Goal: Task Accomplishment & Management: Manage account settings

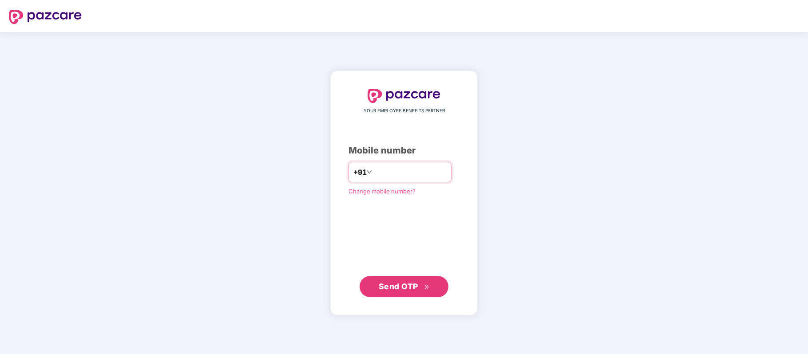
paste input "**********"
type input "**********"
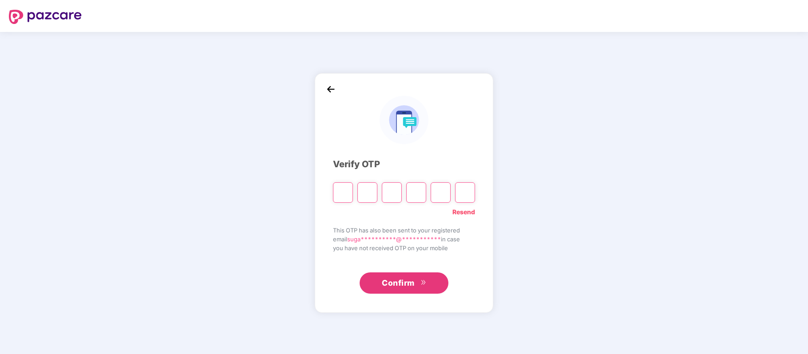
paste input "*"
type input "*"
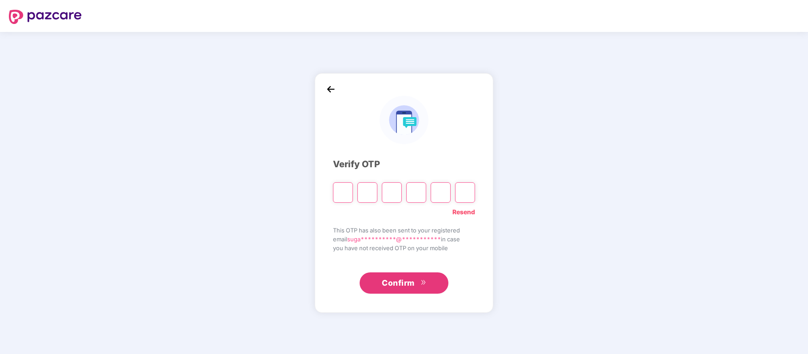
type input "*"
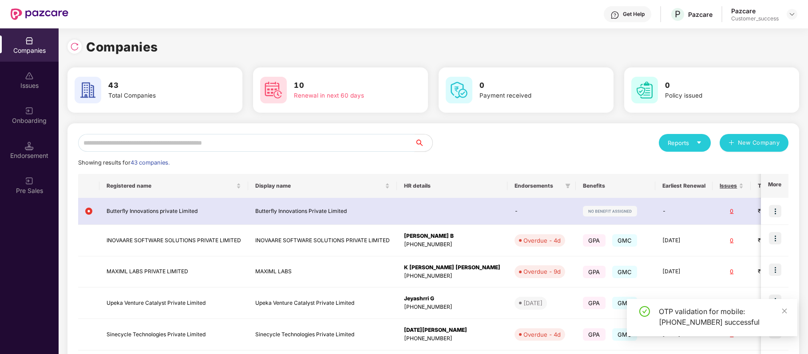
click at [232, 145] on input "text" at bounding box center [246, 143] width 337 height 18
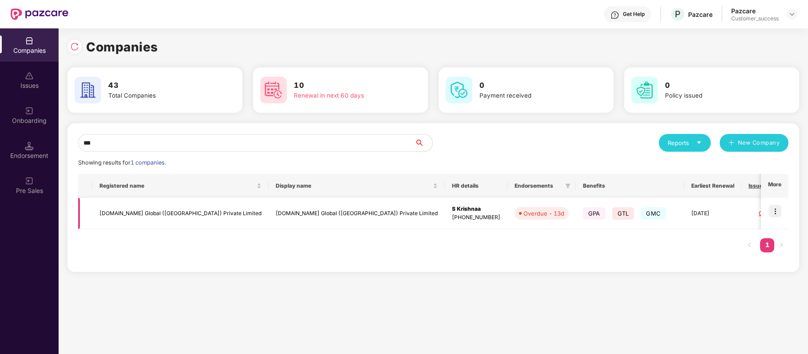
type input "***"
click at [772, 212] on img at bounding box center [775, 211] width 12 height 12
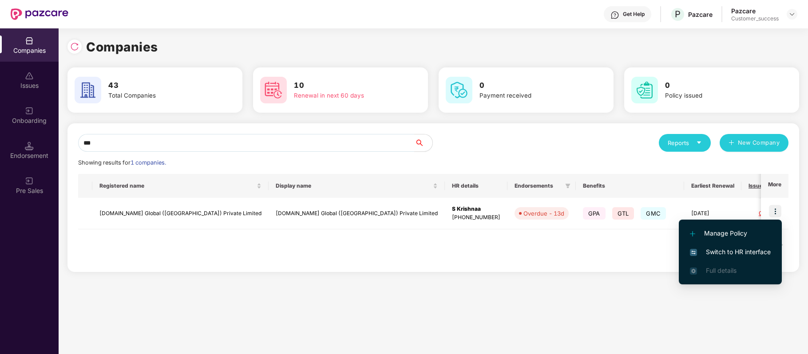
click at [757, 251] on span "Switch to HR interface" at bounding box center [730, 252] width 81 height 10
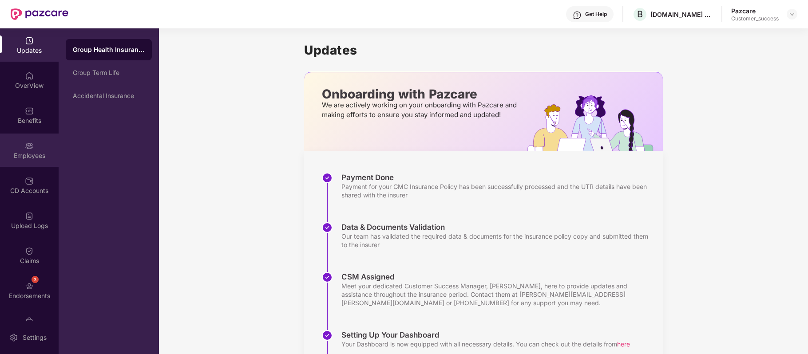
click at [27, 147] on img at bounding box center [29, 146] width 9 height 9
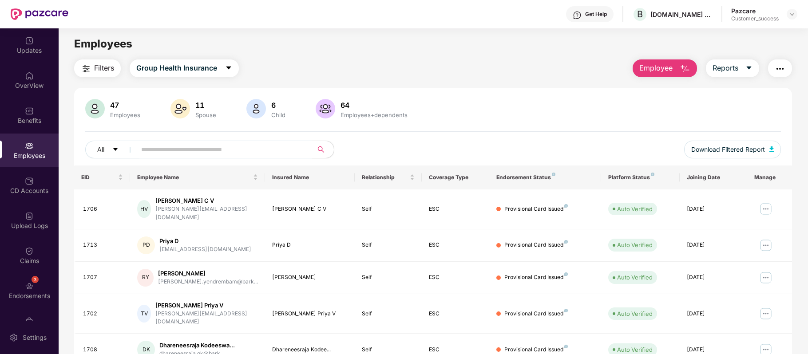
click at [676, 74] on button "Employee" at bounding box center [665, 69] width 64 height 18
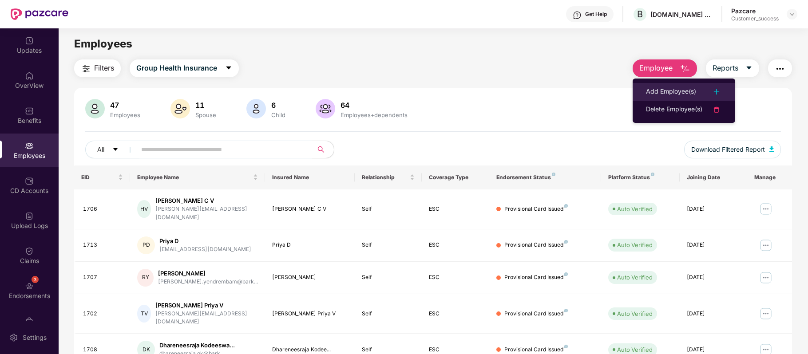
click at [679, 87] on div "Add Employee(s)" at bounding box center [671, 92] width 50 height 11
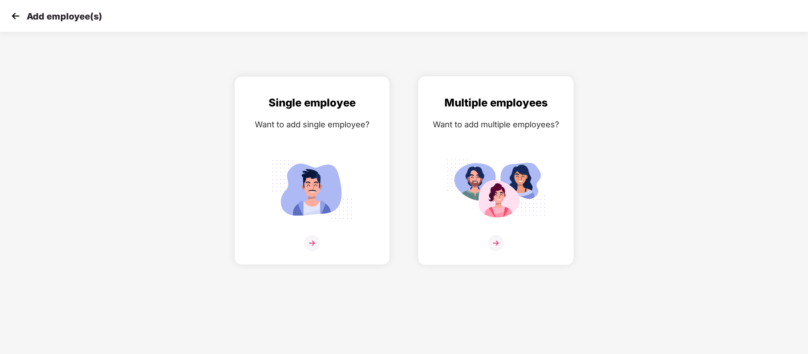
click at [496, 247] on img at bounding box center [496, 243] width 16 height 16
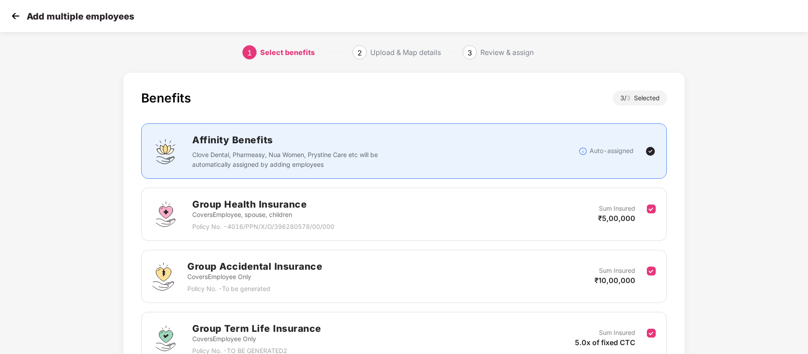
scroll to position [89, 0]
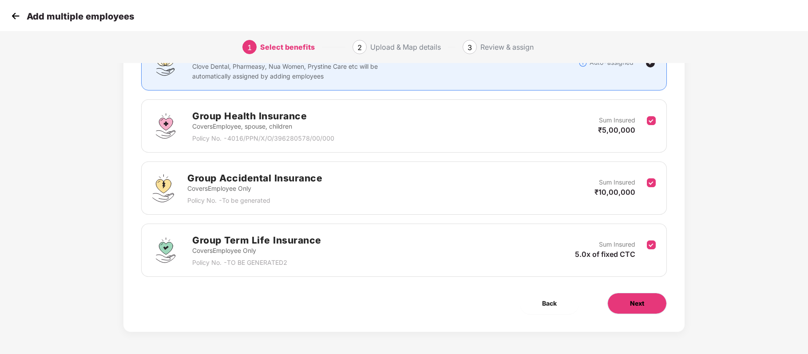
click at [632, 299] on span "Next" at bounding box center [637, 304] width 14 height 10
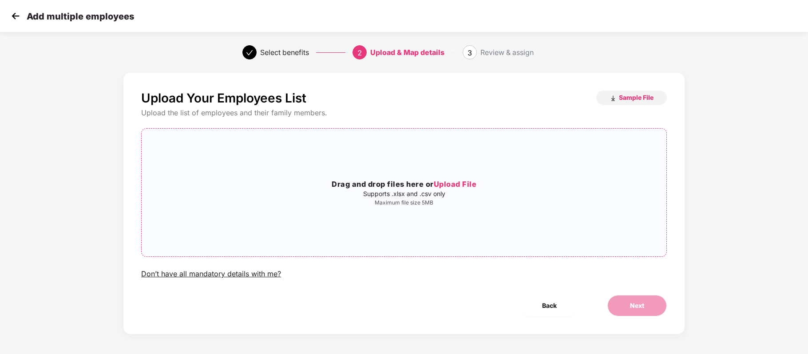
click at [457, 180] on span "Upload File" at bounding box center [455, 184] width 43 height 9
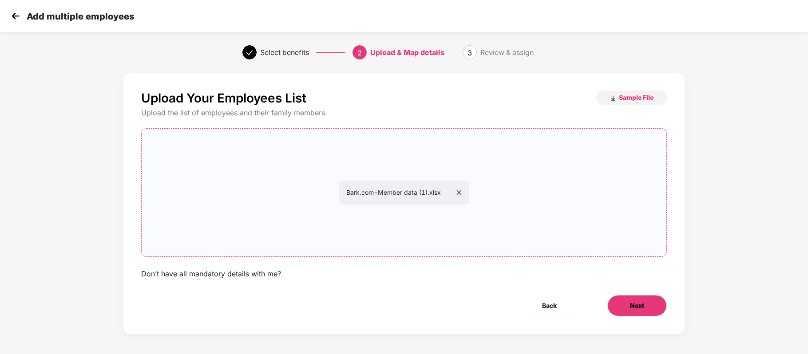
click at [648, 298] on button "Next" at bounding box center [638, 305] width 60 height 21
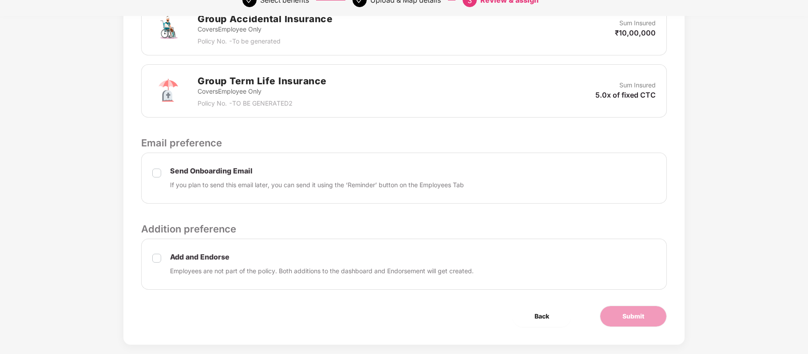
scroll to position [353, 0]
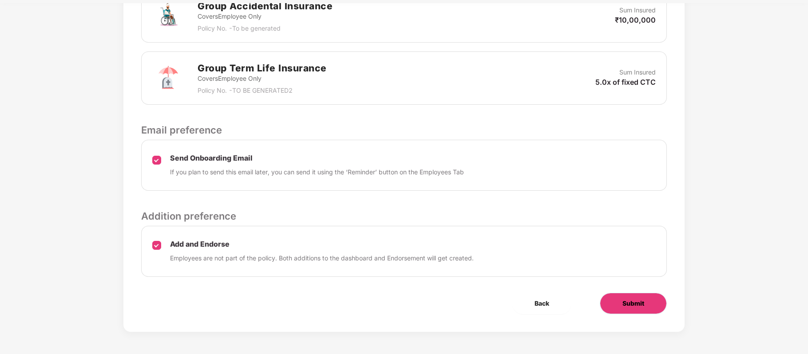
click at [627, 305] on span "Submit" at bounding box center [634, 304] width 22 height 10
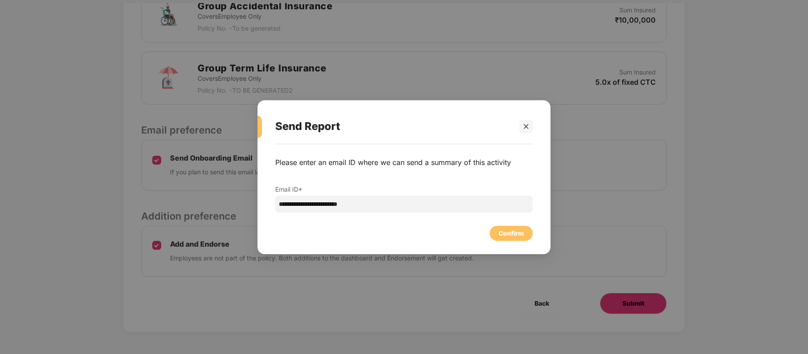
scroll to position [0, 0]
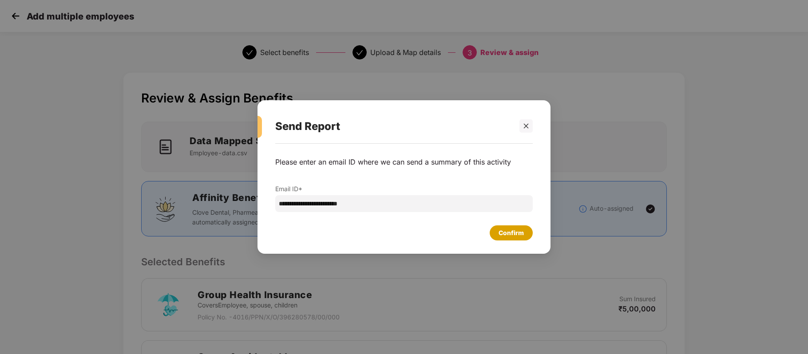
click at [500, 233] on div "Confirm" at bounding box center [511, 233] width 25 height 10
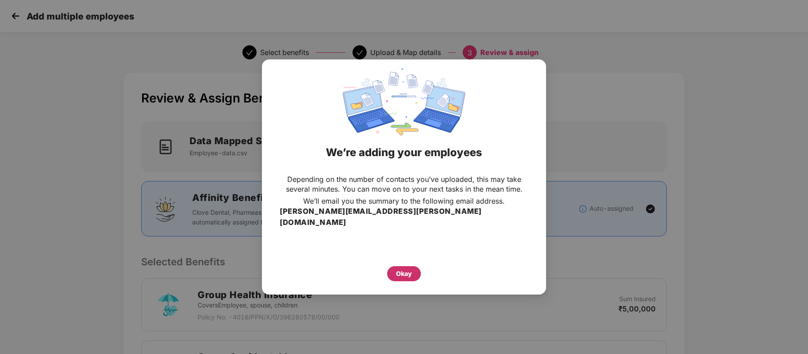
click at [404, 269] on div "Okay" at bounding box center [404, 274] width 16 height 10
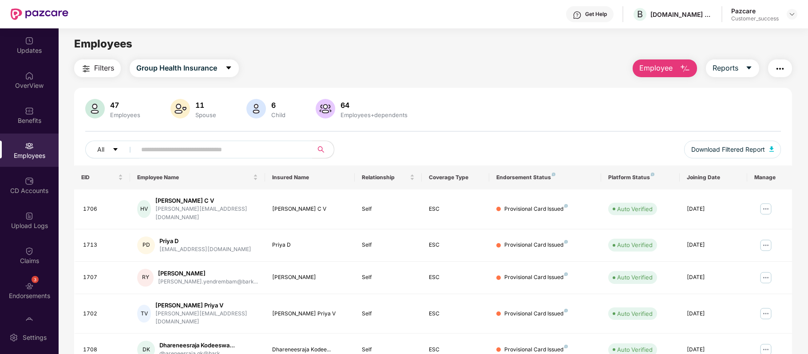
click at [668, 66] on span "Employee" at bounding box center [655, 68] width 33 height 11
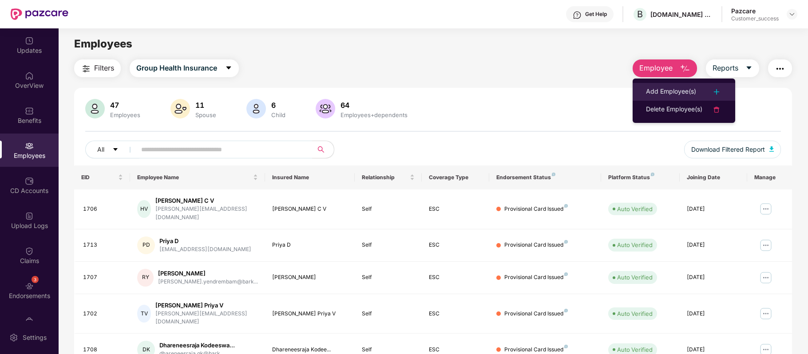
click at [659, 91] on div "Add Employee(s)" at bounding box center [671, 92] width 50 height 11
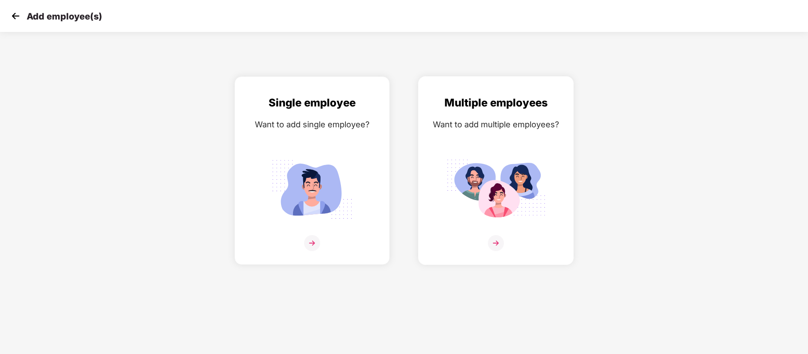
click at [494, 242] on img at bounding box center [496, 243] width 16 height 16
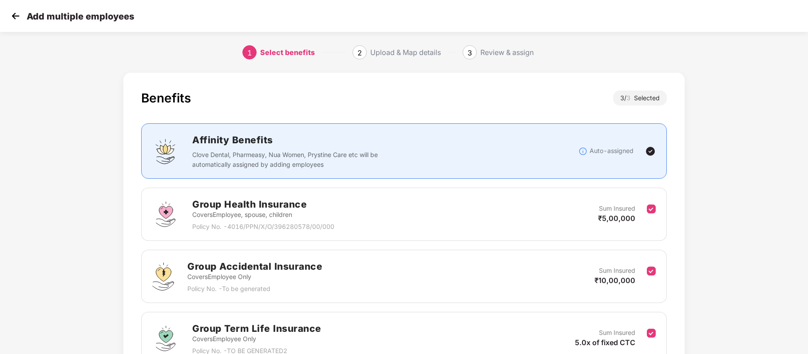
scroll to position [89, 0]
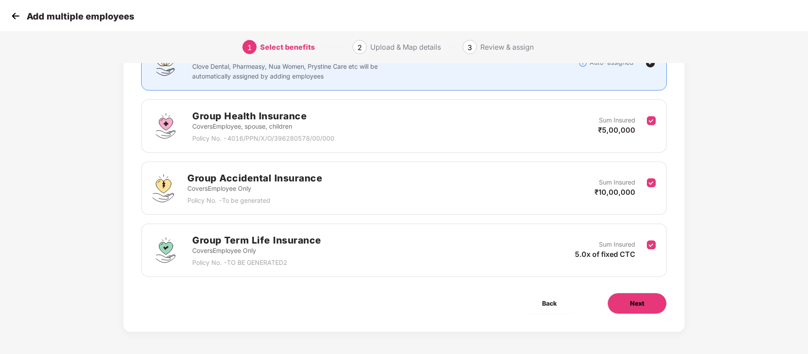
click at [629, 311] on button "Next" at bounding box center [638, 303] width 60 height 21
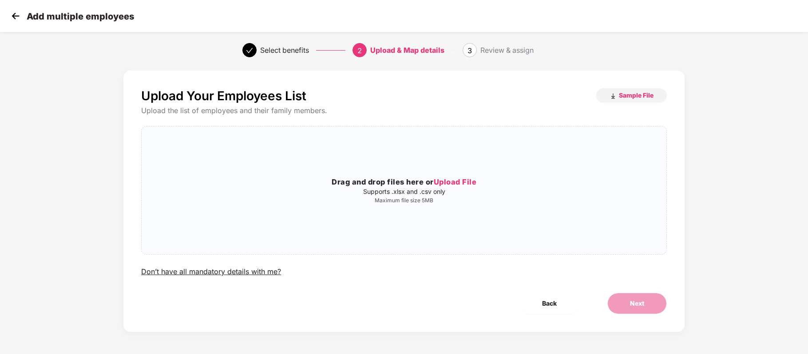
scroll to position [0, 0]
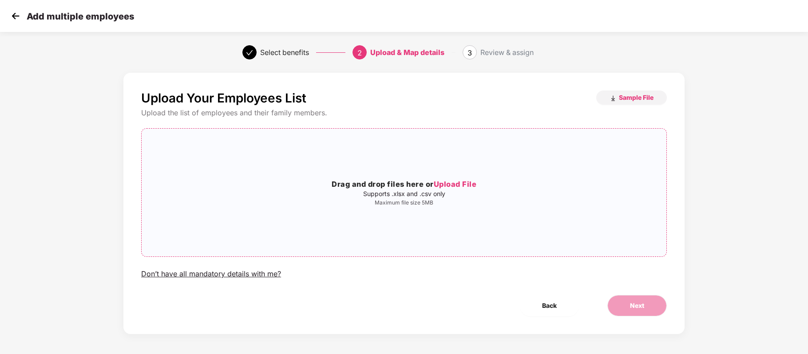
click at [462, 185] on span "Upload File" at bounding box center [455, 184] width 43 height 9
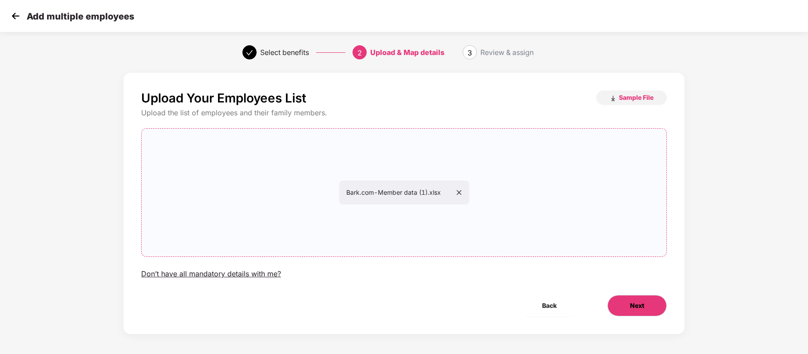
click at [637, 299] on button "Next" at bounding box center [638, 305] width 60 height 21
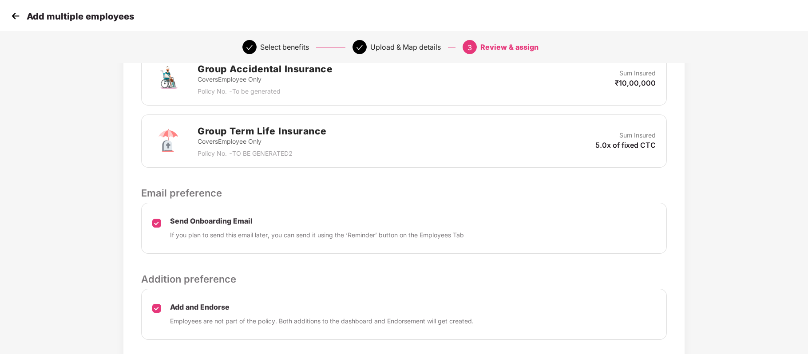
scroll to position [353, 0]
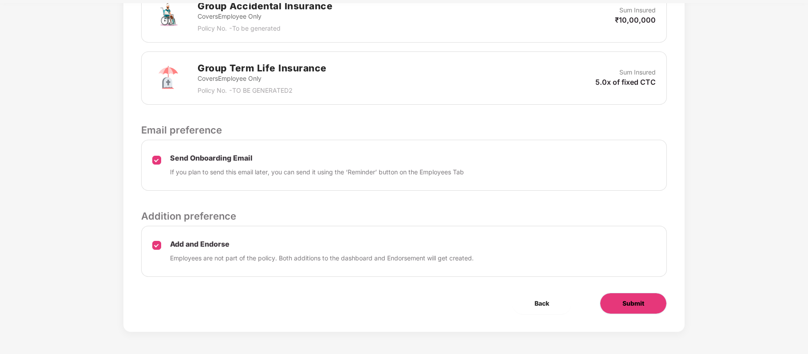
click at [643, 296] on button "Submit" at bounding box center [633, 303] width 67 height 21
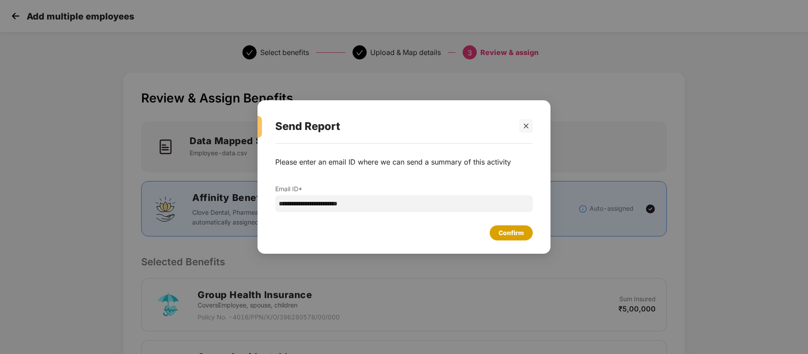
click at [508, 228] on div "Confirm" at bounding box center [511, 233] width 25 height 10
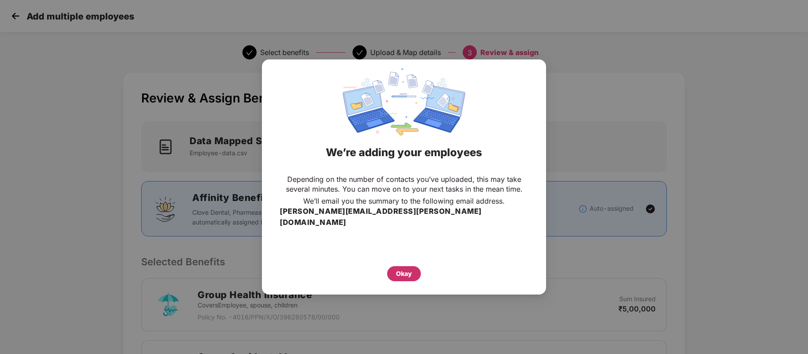
click at [395, 275] on div "Okay" at bounding box center [404, 273] width 34 height 15
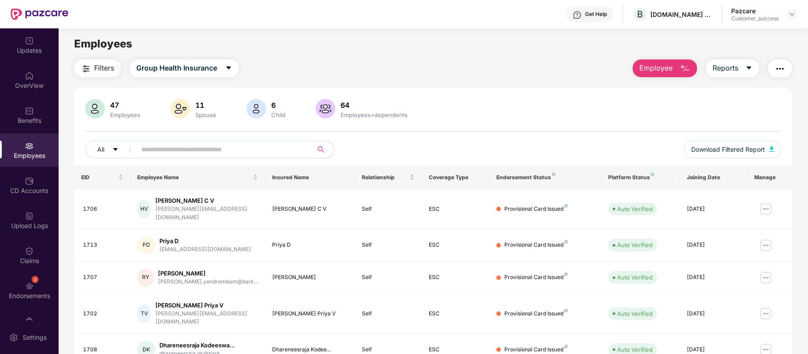
click at [675, 67] on button "Employee" at bounding box center [665, 69] width 64 height 18
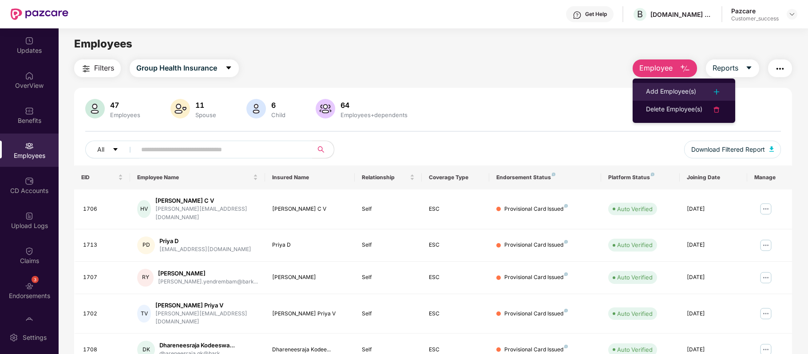
click at [665, 88] on div "Add Employee(s)" at bounding box center [671, 92] width 50 height 11
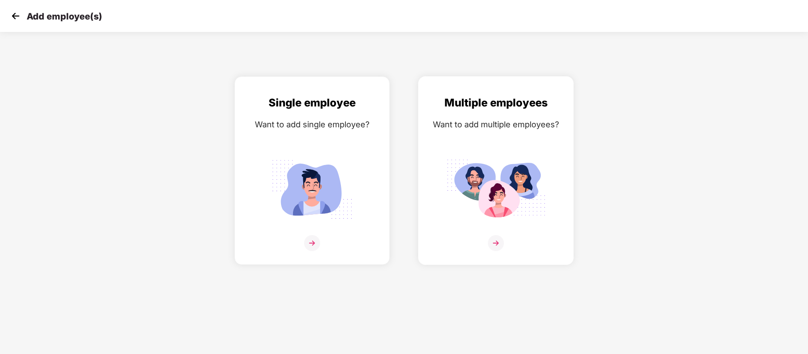
click at [500, 241] on img at bounding box center [496, 243] width 16 height 16
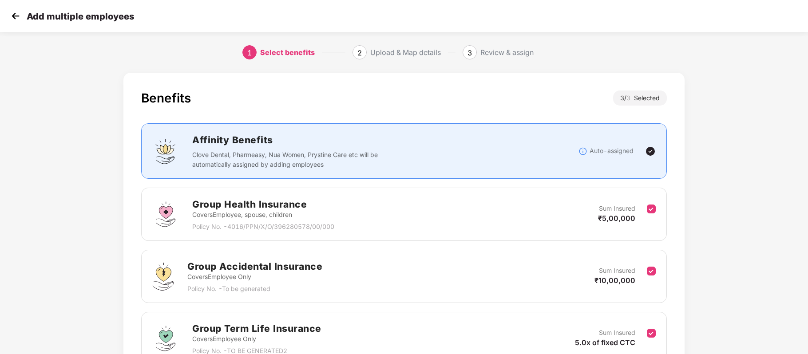
scroll to position [89, 0]
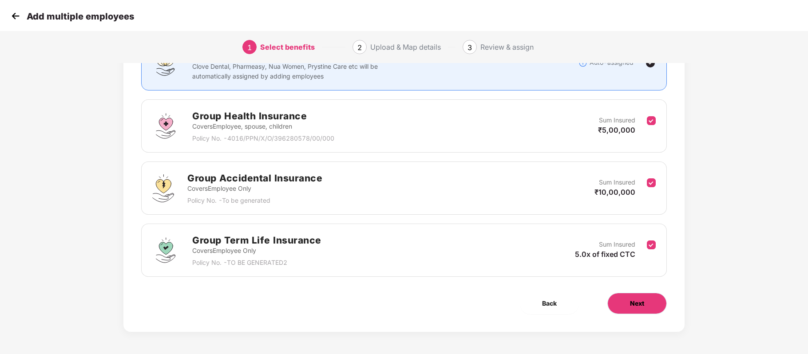
click at [627, 298] on button "Next" at bounding box center [638, 303] width 60 height 21
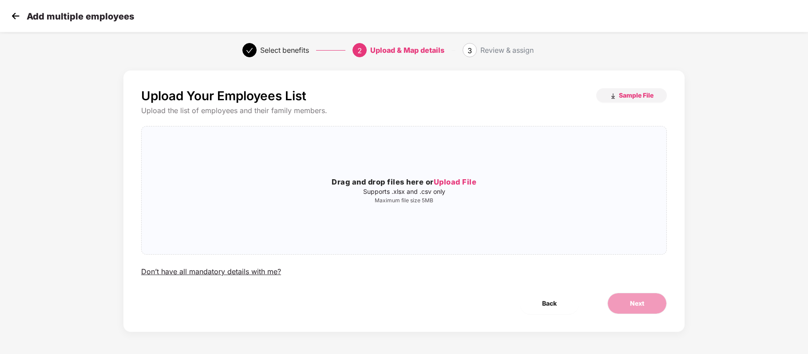
scroll to position [0, 0]
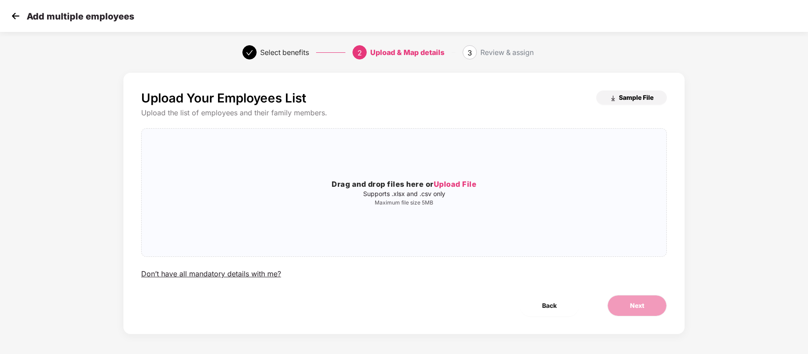
click at [619, 97] on span "Sample File" at bounding box center [636, 97] width 35 height 8
click at [459, 179] on h3 "Drag and drop files here or Upload File" at bounding box center [404, 185] width 525 height 12
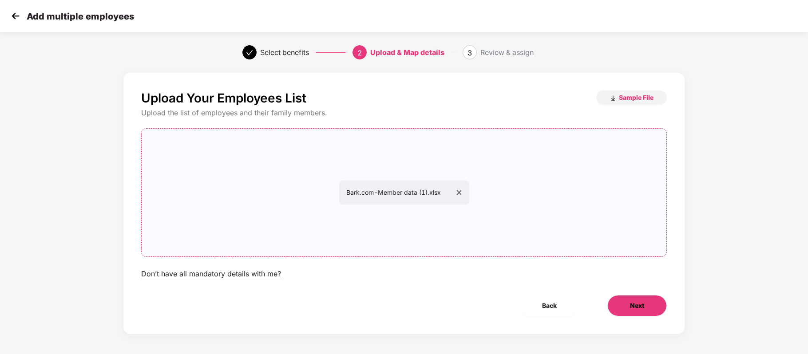
click at [624, 297] on button "Next" at bounding box center [638, 305] width 60 height 21
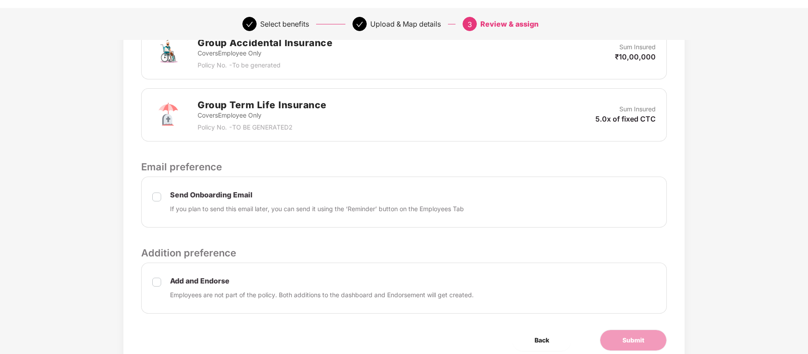
scroll to position [353, 0]
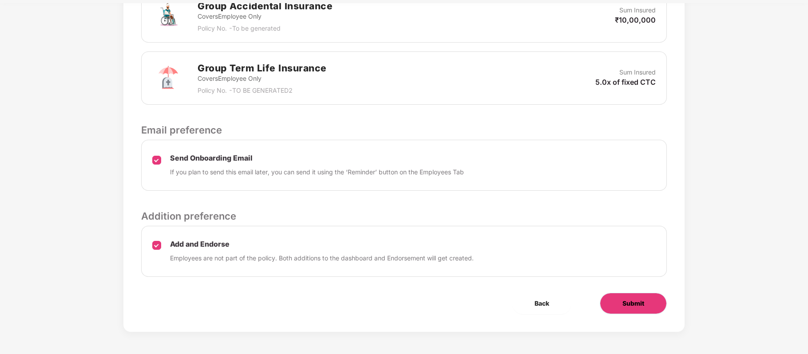
click at [617, 305] on button "Submit" at bounding box center [633, 303] width 67 height 21
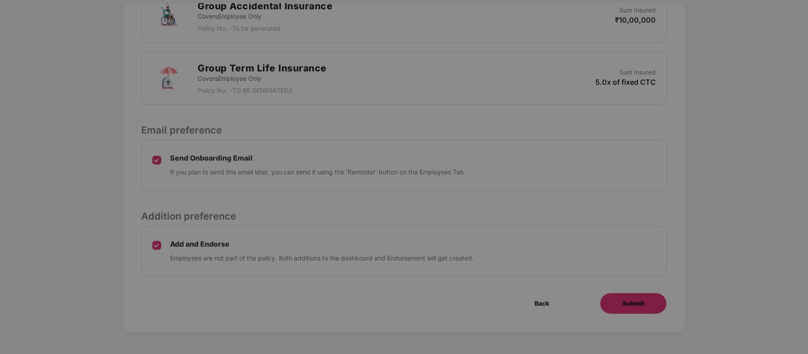
scroll to position [0, 0]
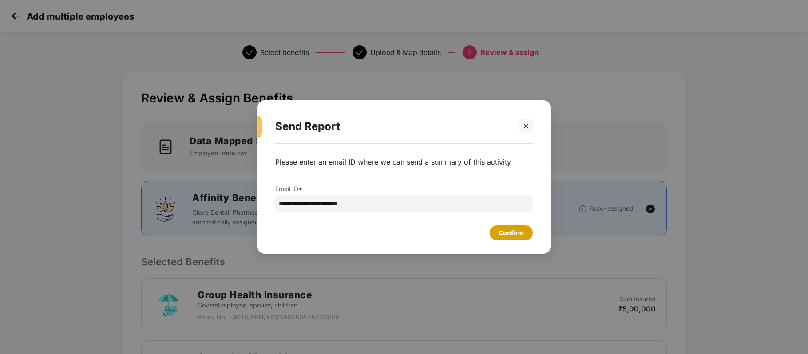
click at [503, 234] on div "Confirm" at bounding box center [511, 233] width 25 height 10
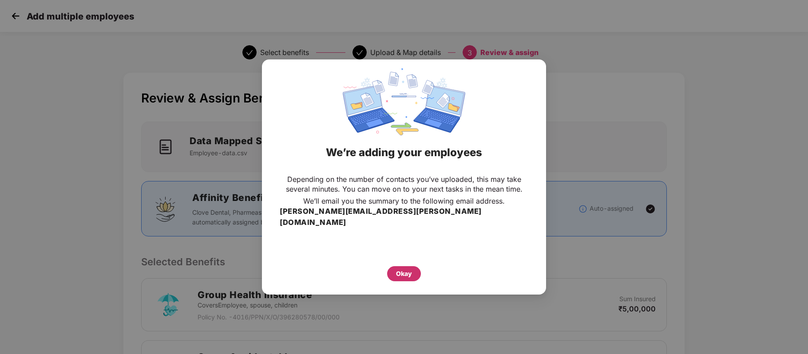
click at [401, 272] on div "Okay" at bounding box center [404, 274] width 16 height 10
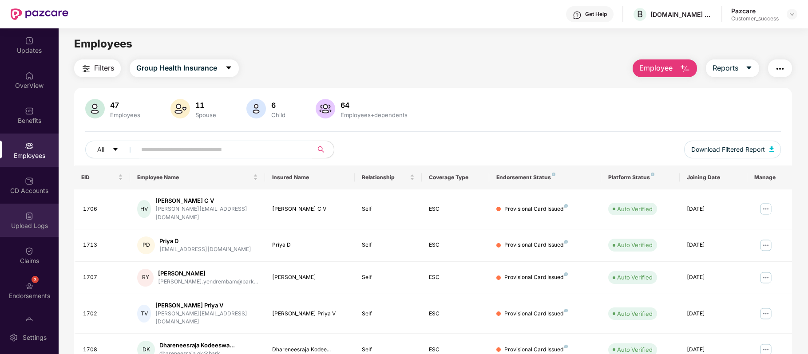
click at [25, 222] on div "Upload Logs" at bounding box center [29, 226] width 59 height 9
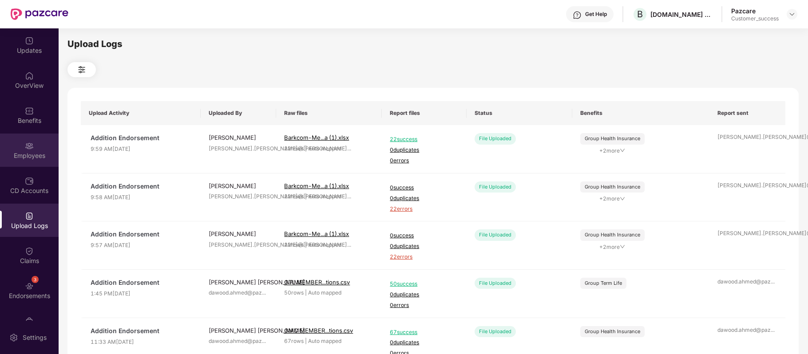
click at [29, 150] on div "Employees" at bounding box center [29, 150] width 59 height 33
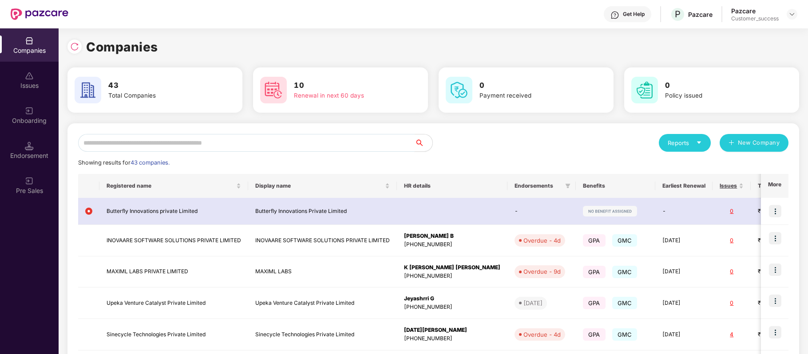
click at [195, 144] on input "text" at bounding box center [246, 143] width 337 height 18
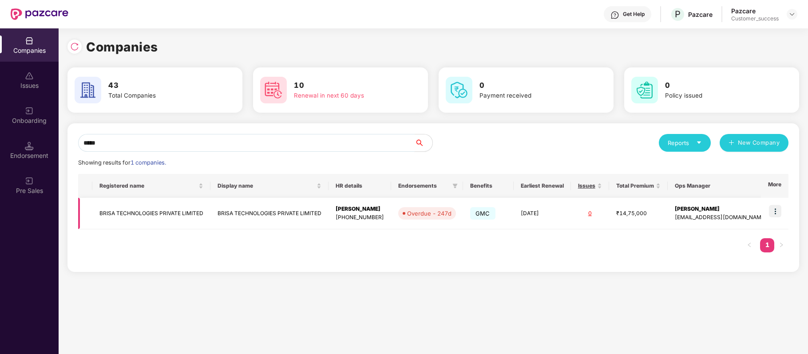
type input "*****"
click at [780, 210] on img at bounding box center [775, 211] width 12 height 12
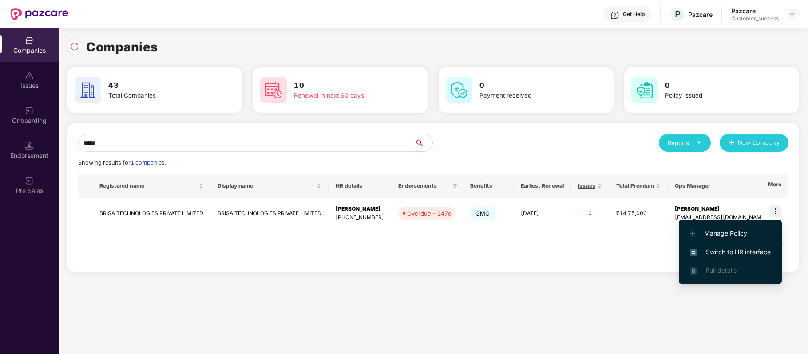
click at [758, 258] on li "Switch to HR interface" at bounding box center [730, 252] width 103 height 19
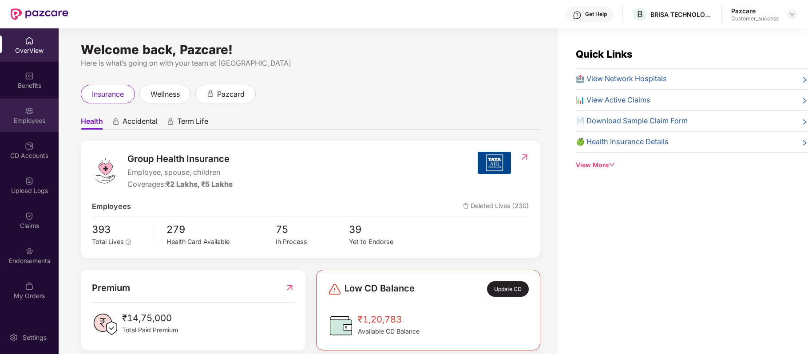
click at [39, 103] on div "Employees" at bounding box center [29, 115] width 59 height 33
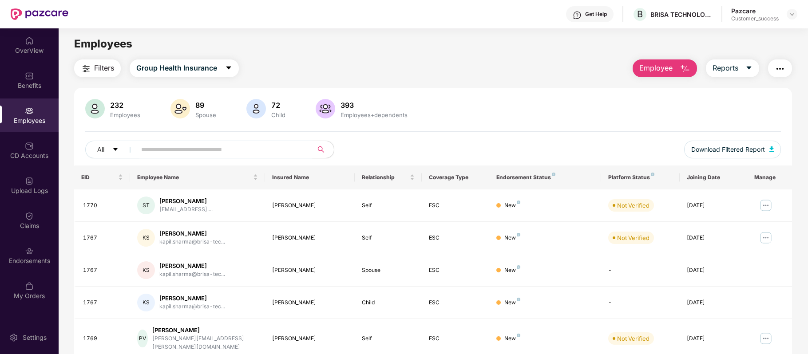
click at [265, 151] on input "text" at bounding box center [220, 149] width 159 height 13
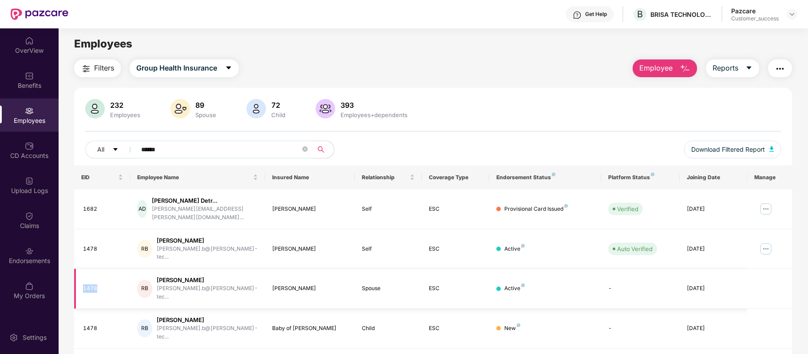
drag, startPoint x: 107, startPoint y: 266, endPoint x: 79, endPoint y: 266, distance: 28.9
click at [79, 269] on td "1478" at bounding box center [102, 289] width 56 height 40
copy div "1478"
drag, startPoint x: 164, startPoint y: 146, endPoint x: 93, endPoint y: 147, distance: 71.5
click at [93, 147] on div "All ******" at bounding box center [288, 150] width 406 height 18
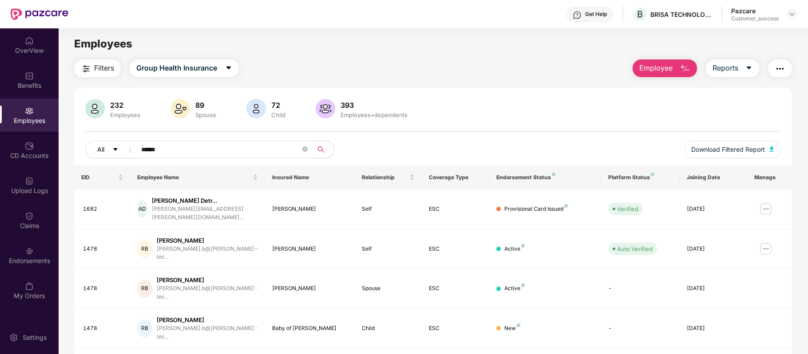
paste input "text"
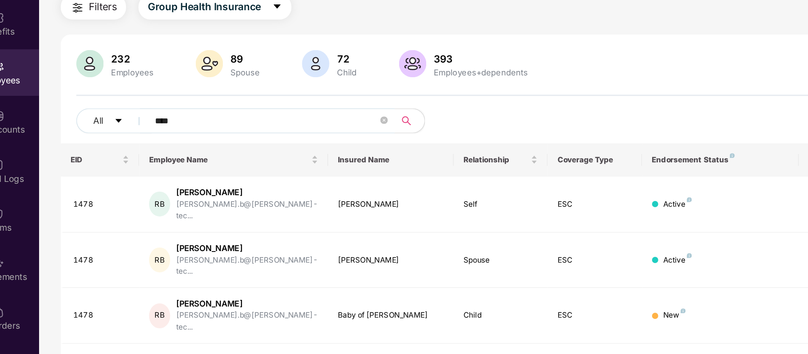
type input "****"
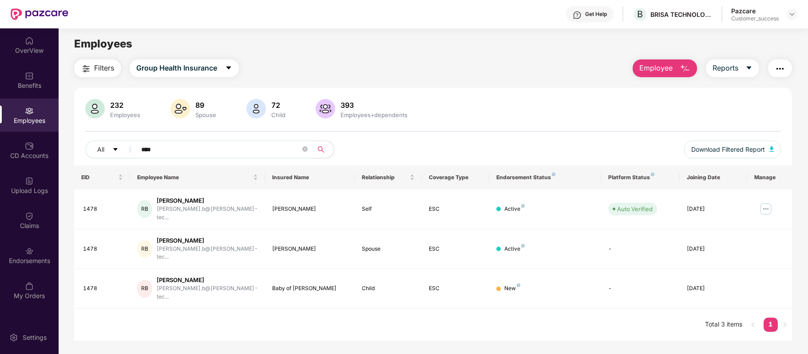
scroll to position [9, 0]
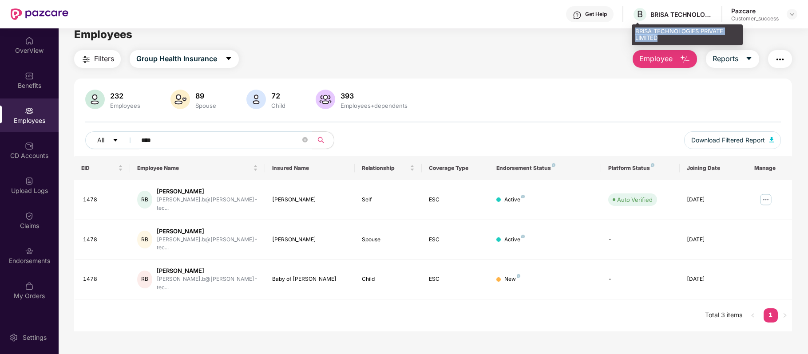
drag, startPoint x: 637, startPoint y: 28, endPoint x: 667, endPoint y: 38, distance: 31.6
click at [667, 38] on div "BRISA TECHNOLOGIES PRIVATE LIMITED" at bounding box center [687, 34] width 111 height 21
copy div "BRISA TECHNOLOGIES PRIVATE LIMITED"
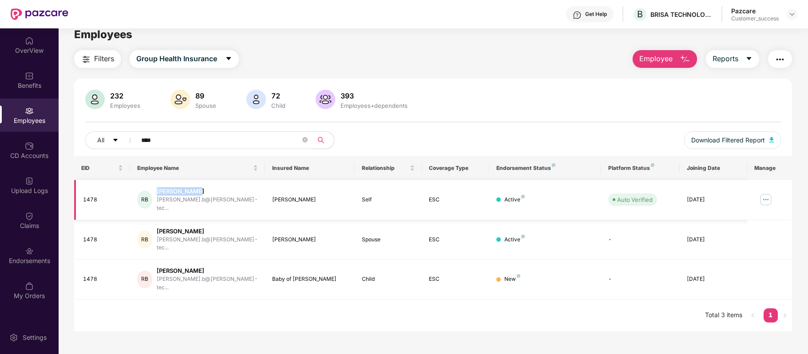
drag, startPoint x: 200, startPoint y: 189, endPoint x: 157, endPoint y: 188, distance: 43.1
click at [157, 188] on div "RB Rajeshwari B rajeshwari.b@brisa-tec..." at bounding box center [197, 199] width 120 height 25
copy div "Rajeshwari B"
drag, startPoint x: 99, startPoint y: 195, endPoint x: 83, endPoint y: 193, distance: 16.1
click at [83, 196] on div "1478" at bounding box center [103, 200] width 40 height 8
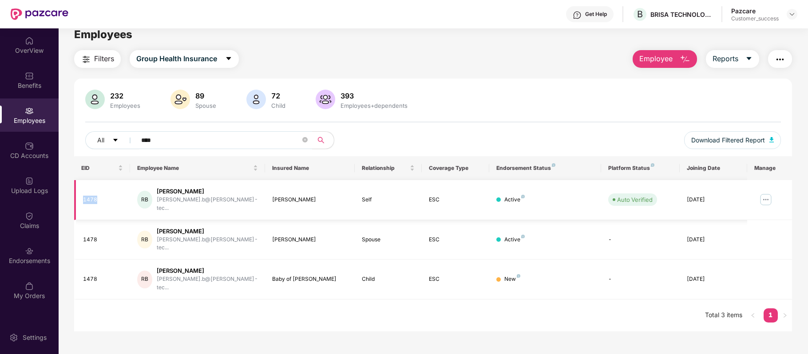
copy div "1478"
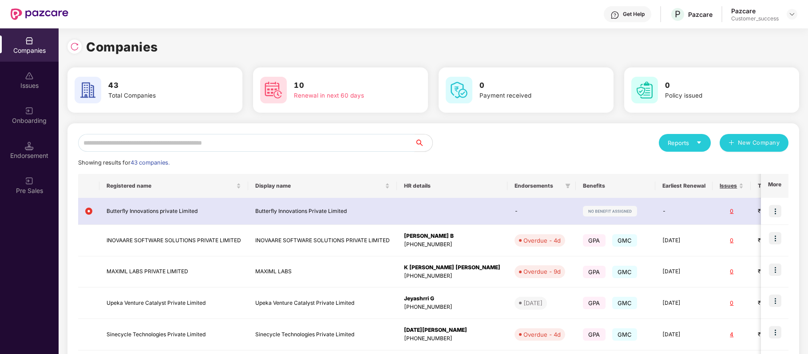
click at [199, 148] on input "text" at bounding box center [246, 143] width 337 height 18
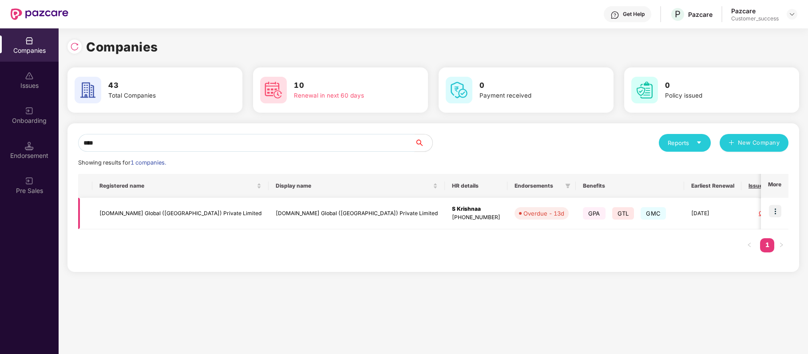
type input "****"
click at [776, 210] on img at bounding box center [775, 211] width 12 height 12
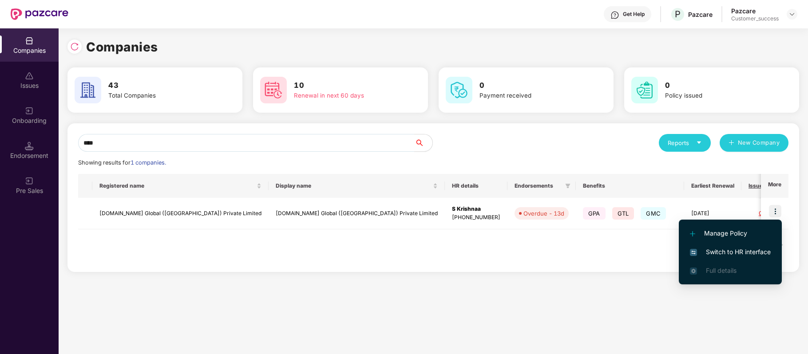
click at [751, 250] on span "Switch to HR interface" at bounding box center [730, 252] width 81 height 10
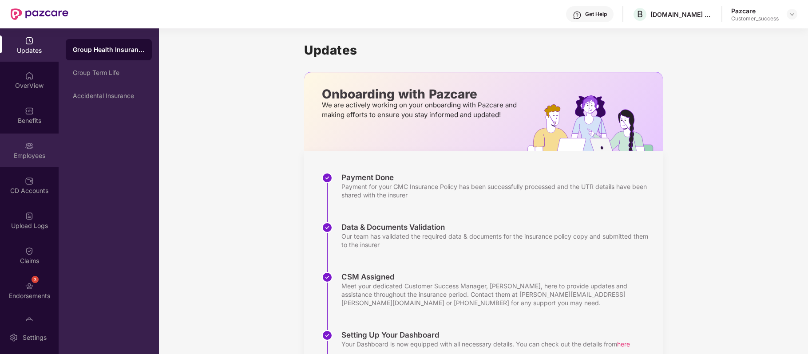
click at [32, 139] on div "Employees" at bounding box center [29, 150] width 59 height 33
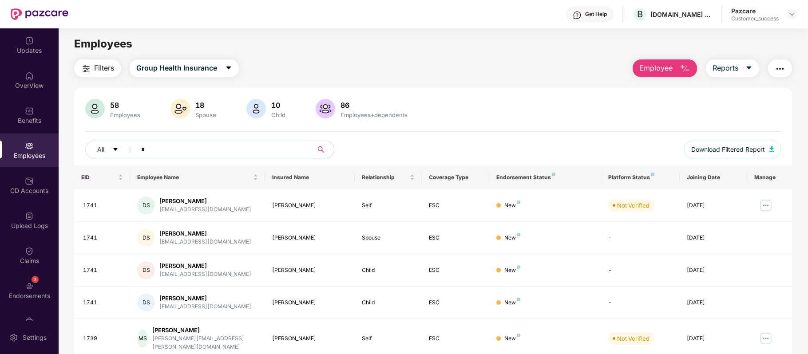
click at [151, 148] on input "*" at bounding box center [220, 149] width 159 height 13
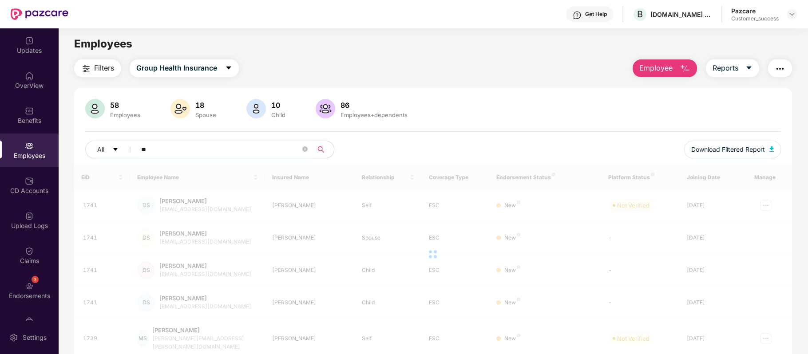
type input "*"
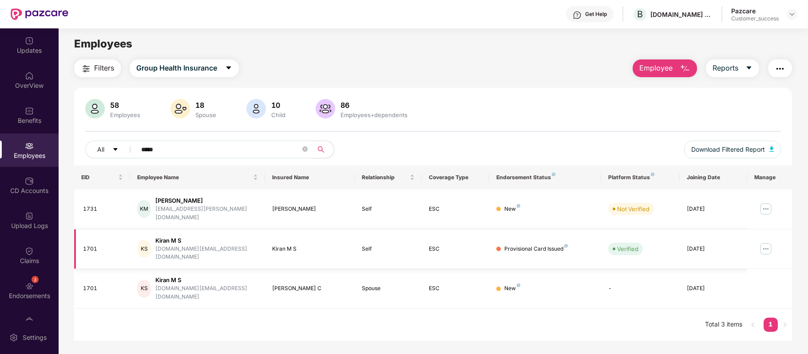
type input "*****"
drag, startPoint x: 193, startPoint y: 233, endPoint x: 157, endPoint y: 235, distance: 35.6
click at [157, 237] on div "KS Kiran M S kiran.ms@bark.com" at bounding box center [197, 249] width 120 height 25
copy div "Kiran M S"
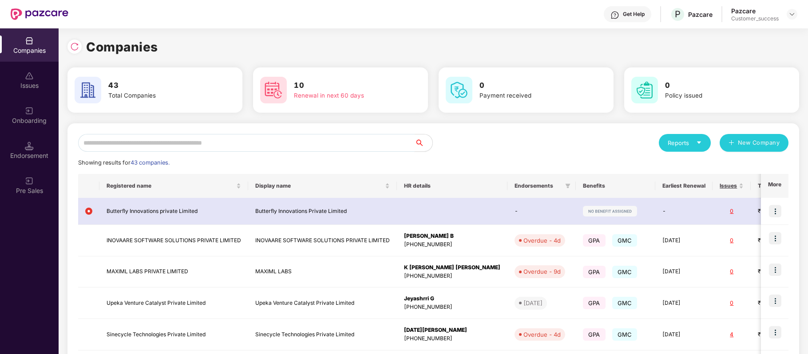
click at [198, 147] on input "text" at bounding box center [246, 143] width 337 height 18
type input "*"
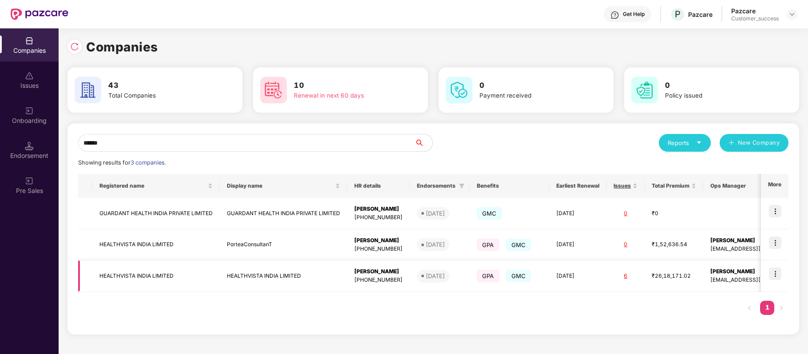
type input "******"
click at [776, 272] on img at bounding box center [775, 274] width 12 height 12
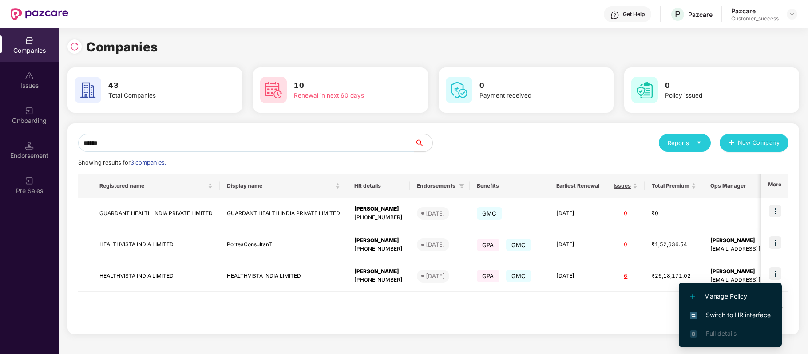
click at [727, 314] on span "Switch to HR interface" at bounding box center [730, 315] width 81 height 10
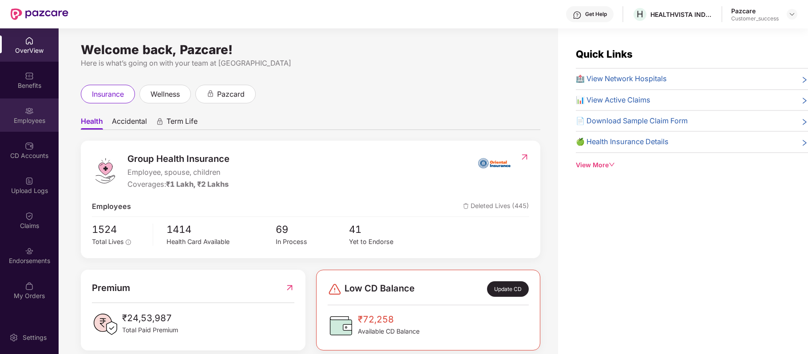
click at [38, 116] on div "Employees" at bounding box center [29, 120] width 59 height 9
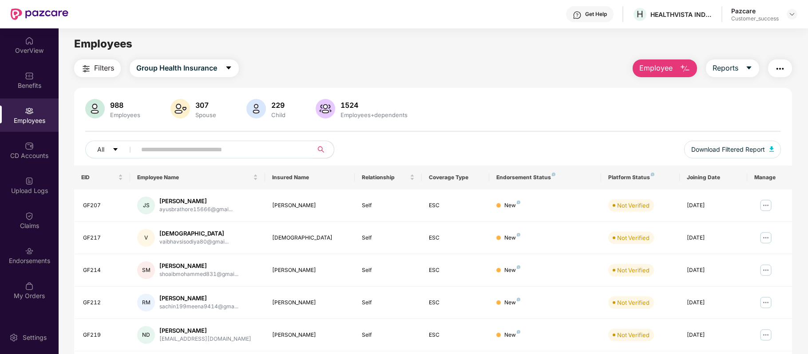
click at [169, 147] on input "text" at bounding box center [220, 149] width 159 height 13
paste input "*****"
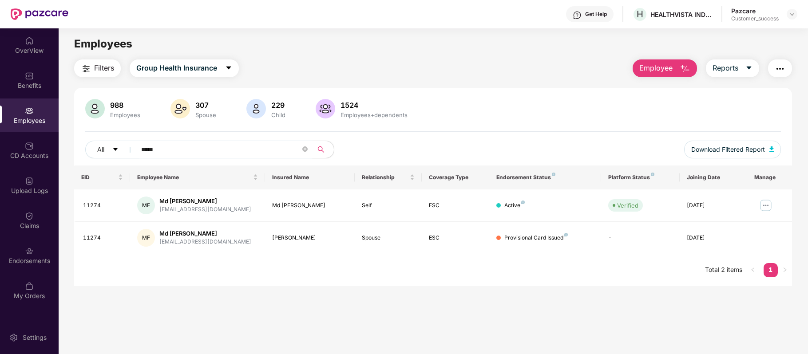
type input "*****"
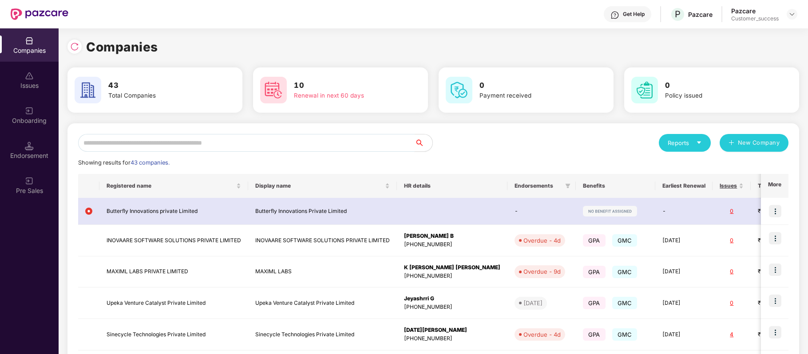
click at [185, 141] on input "text" at bounding box center [246, 143] width 337 height 18
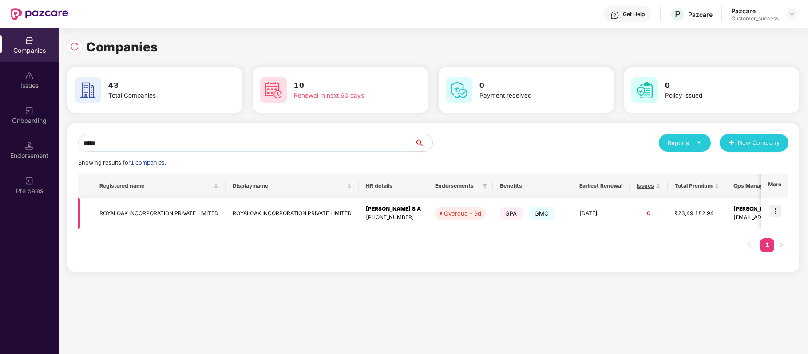
type input "*****"
click at [777, 212] on img at bounding box center [775, 211] width 12 height 12
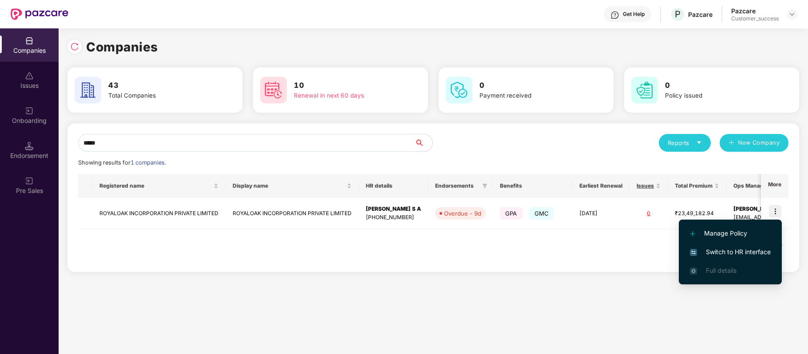
click at [754, 247] on span "Switch to HR interface" at bounding box center [730, 252] width 81 height 10
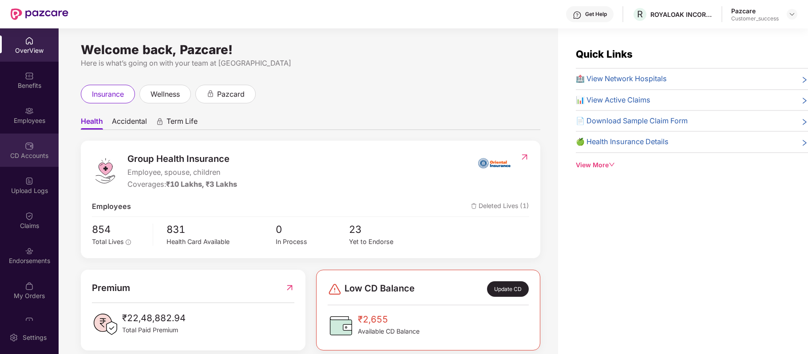
click at [31, 149] on img at bounding box center [29, 146] width 9 height 9
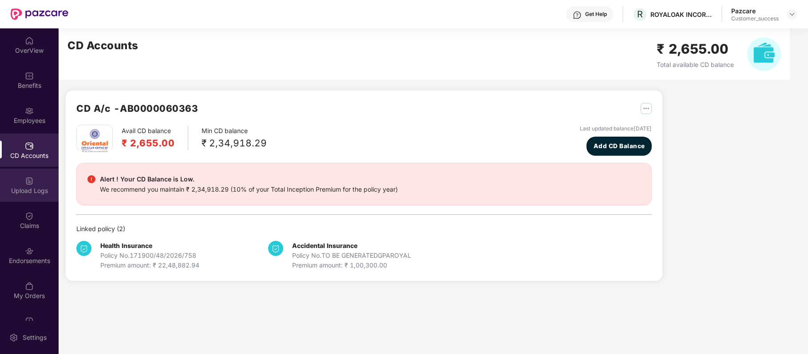
click at [28, 179] on img at bounding box center [29, 181] width 9 height 9
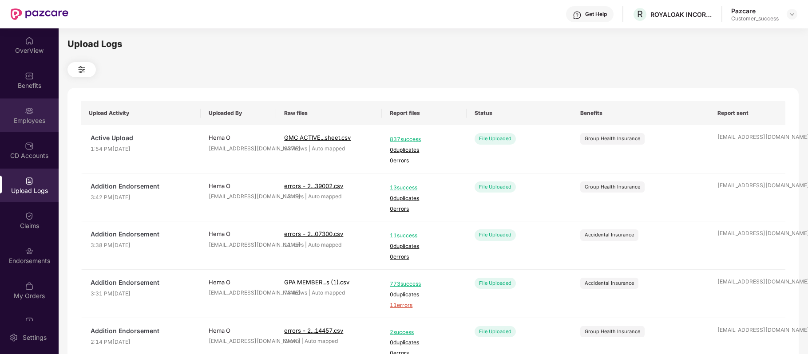
click at [28, 117] on div "Employees" at bounding box center [29, 120] width 59 height 9
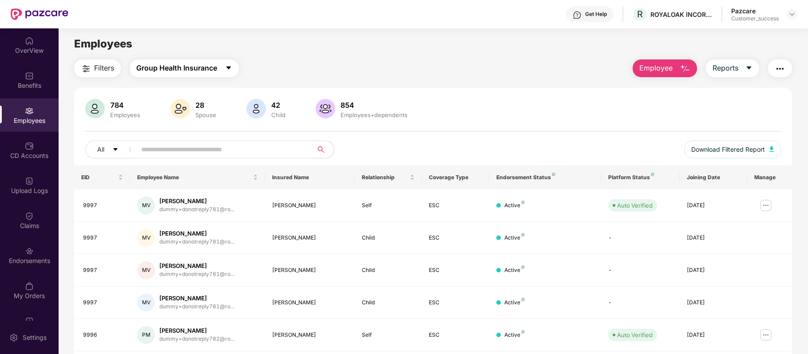
click at [220, 68] on button "Group Health Insurance" at bounding box center [184, 69] width 109 height 18
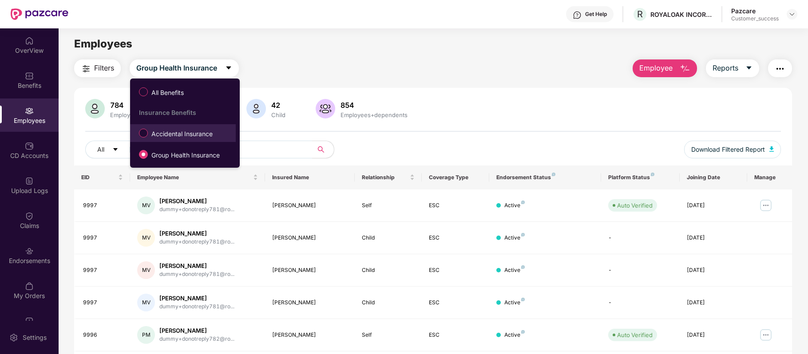
click at [188, 124] on li "Accidental Insurance" at bounding box center [183, 133] width 106 height 18
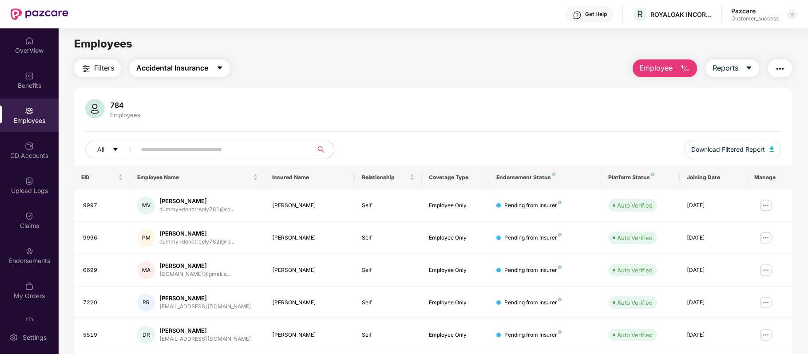
click at [205, 63] on span "Accidental Insurance" at bounding box center [172, 68] width 72 height 11
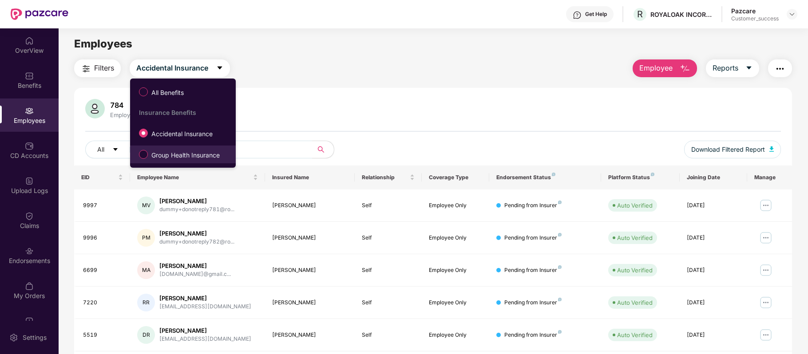
click at [177, 148] on label "Group Health Insurance" at bounding box center [181, 154] width 93 height 15
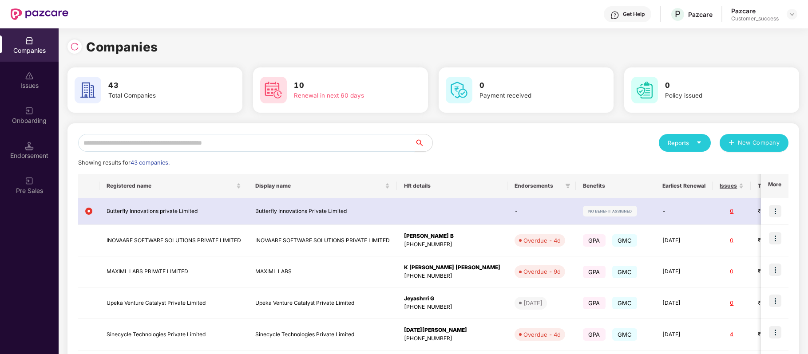
click at [203, 140] on input "text" at bounding box center [246, 143] width 337 height 18
click at [14, 119] on div "Onboarding" at bounding box center [29, 120] width 59 height 9
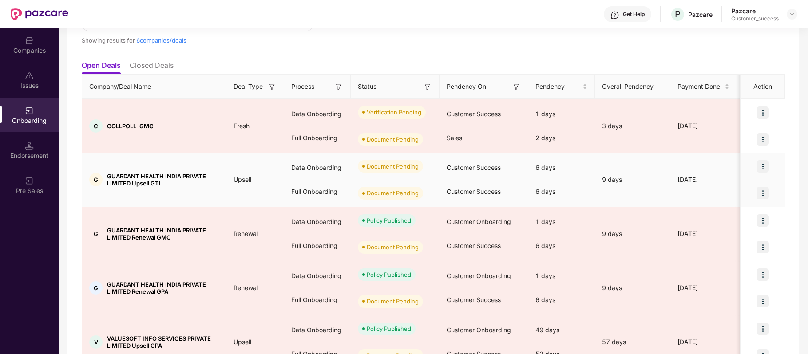
scroll to position [72, 0]
click at [762, 161] on img at bounding box center [763, 166] width 12 height 12
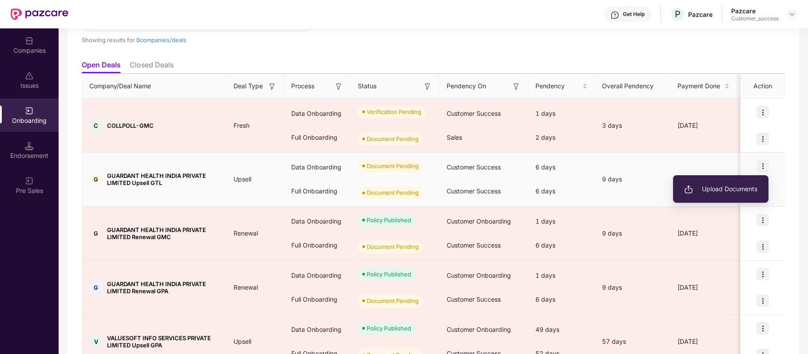
click at [741, 191] on span "Upload Documents" at bounding box center [720, 189] width 73 height 10
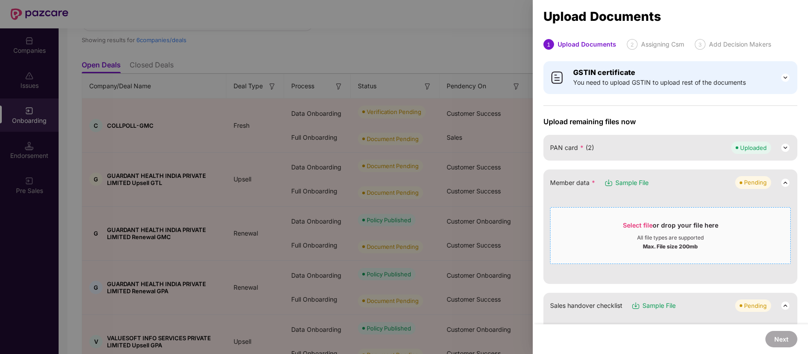
click at [639, 223] on span "Select file" at bounding box center [638, 226] width 30 height 8
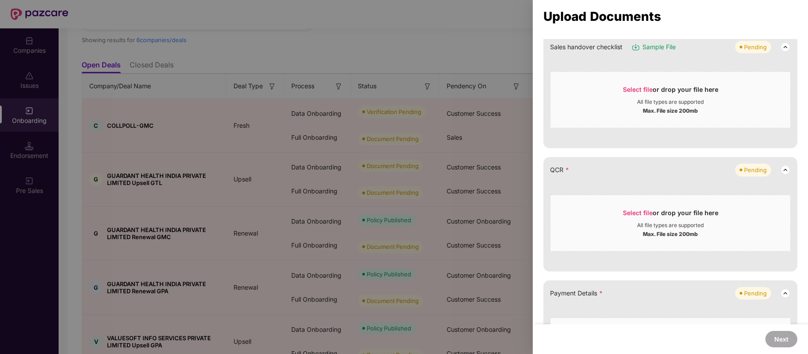
scroll to position [171, 0]
click at [639, 209] on span "Select file" at bounding box center [638, 213] width 30 height 8
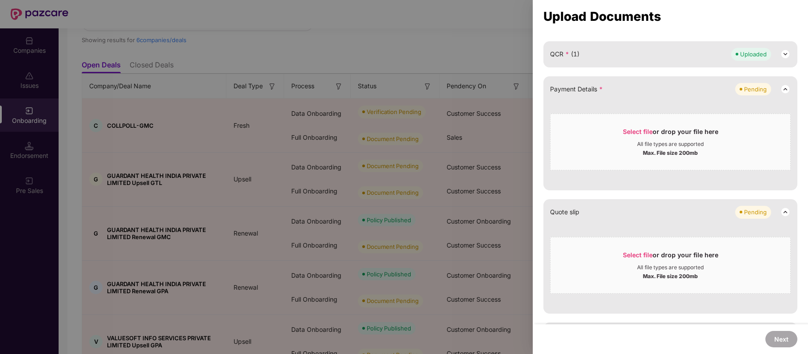
scroll to position [287, 0]
click at [640, 123] on span "Select file or drop your file here All file types are supported Max. File size …" at bounding box center [671, 141] width 240 height 43
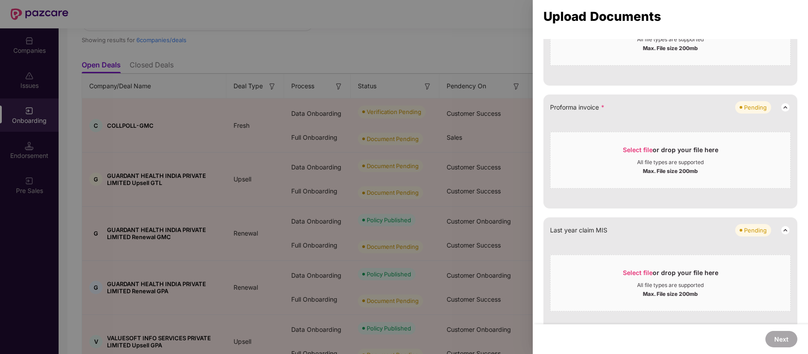
scroll to position [427, 0]
click at [636, 149] on span "Select file" at bounding box center [638, 149] width 30 height 8
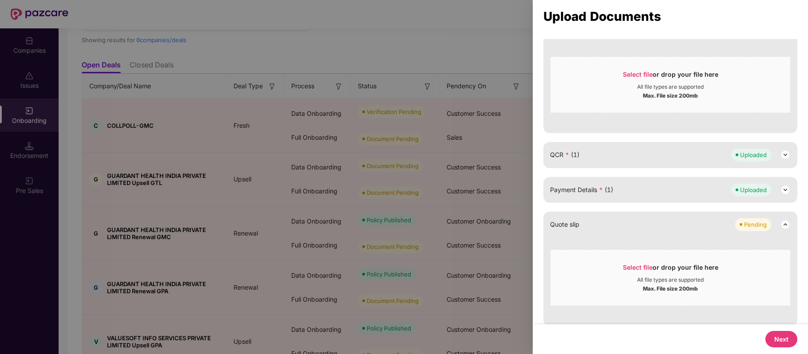
scroll to position [188, 0]
click at [629, 268] on span "Select file" at bounding box center [638, 265] width 30 height 8
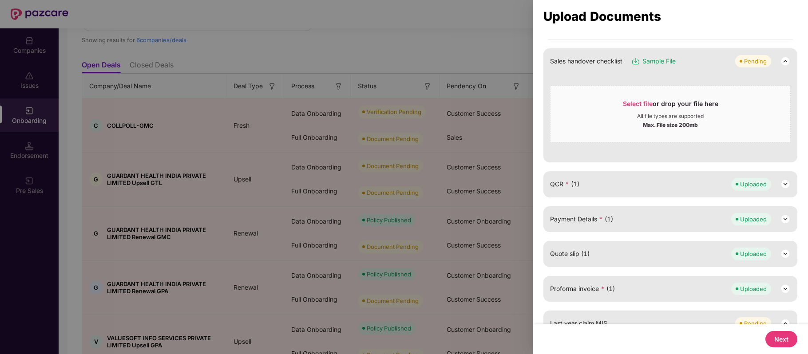
scroll to position [198, 0]
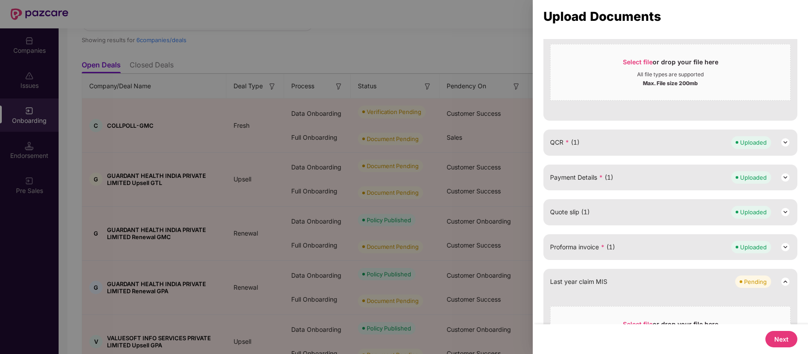
click at [784, 343] on button "Next" at bounding box center [782, 339] width 32 height 16
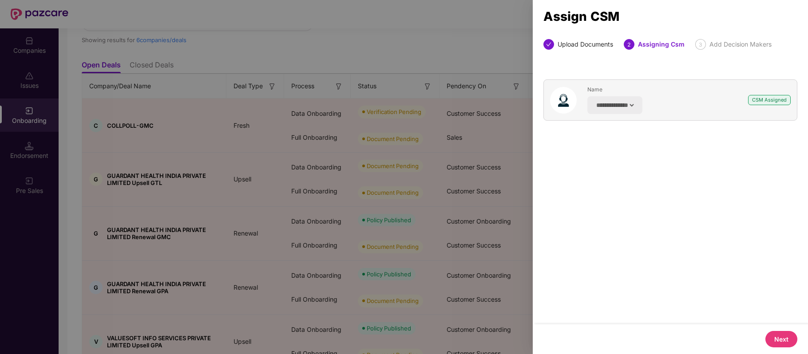
scroll to position [0, 0]
click at [780, 340] on button "Next" at bounding box center [782, 339] width 32 height 16
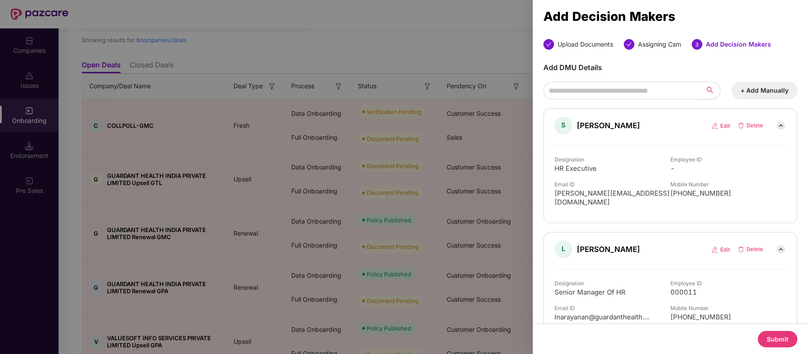
click at [780, 340] on button "Submit" at bounding box center [778, 339] width 40 height 16
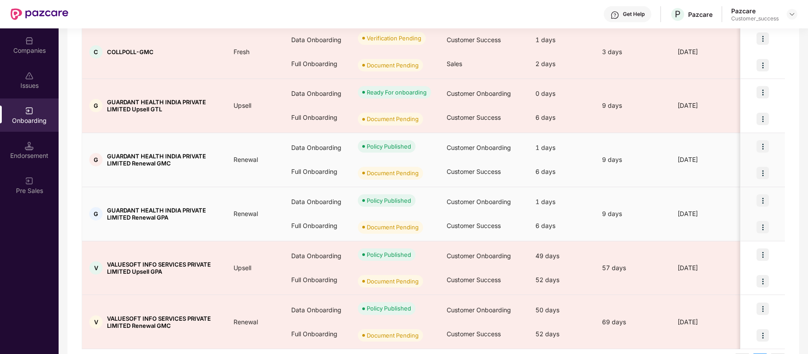
scroll to position [146, 0]
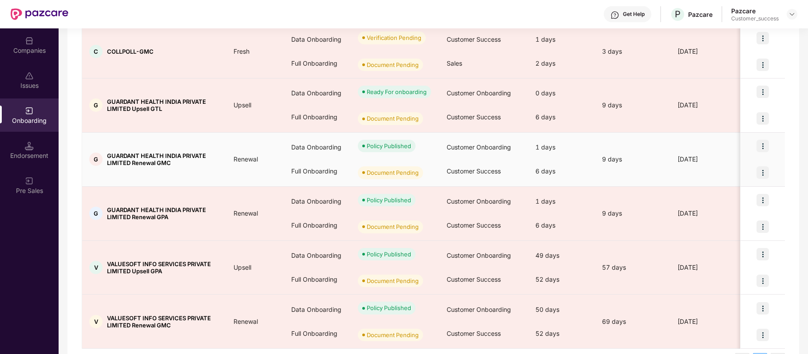
click at [763, 171] on img at bounding box center [763, 173] width 12 height 12
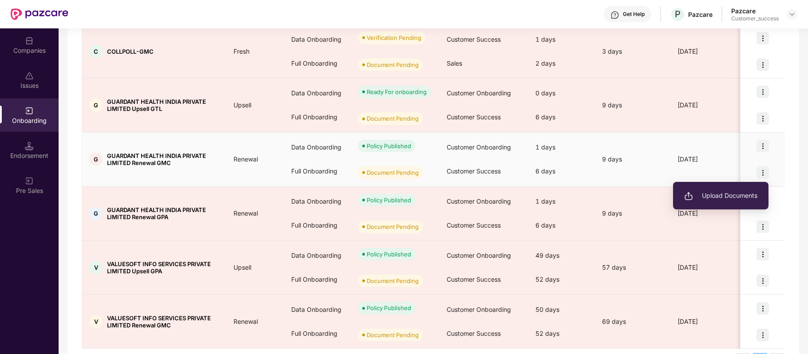
click at [737, 202] on li "Upload Documents" at bounding box center [720, 196] width 95 height 19
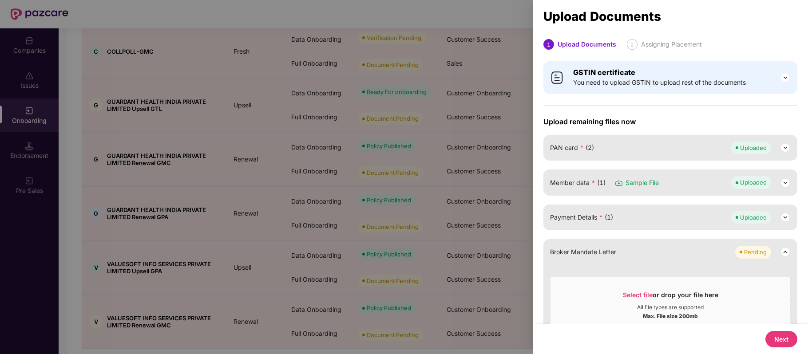
click at [778, 338] on button "Next" at bounding box center [782, 339] width 32 height 16
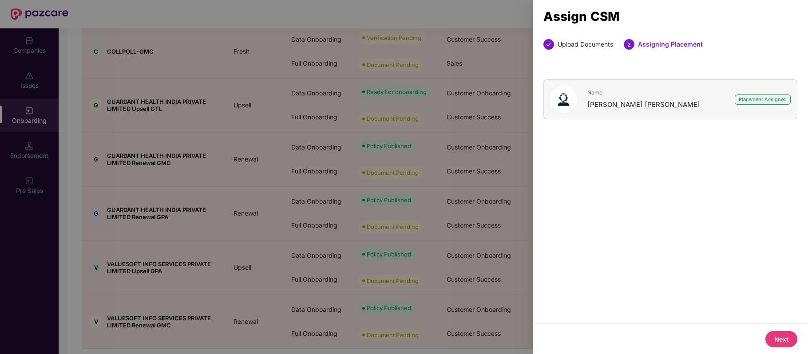
click at [778, 338] on button "Next" at bounding box center [782, 339] width 32 height 16
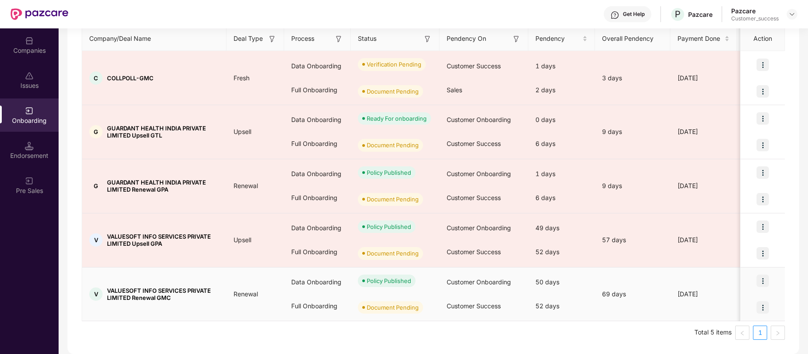
scroll to position [120, 0]
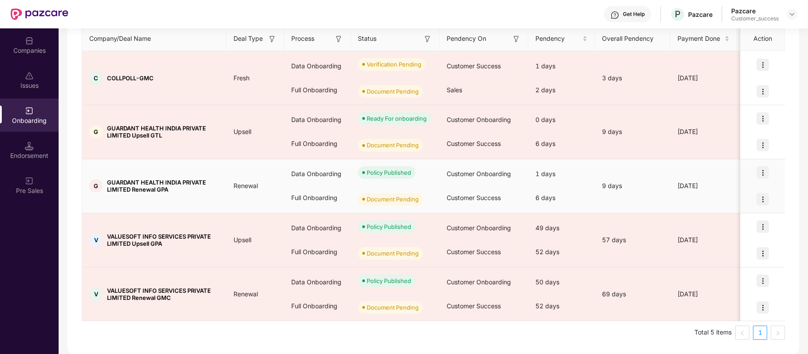
click at [764, 193] on img at bounding box center [763, 199] width 12 height 12
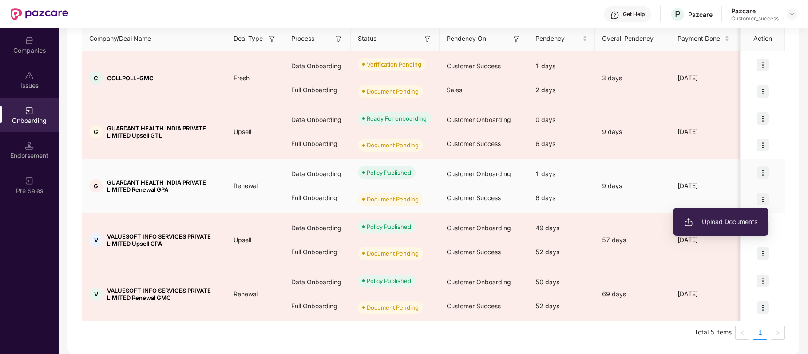
click at [748, 222] on span "Upload Documents" at bounding box center [720, 222] width 73 height 10
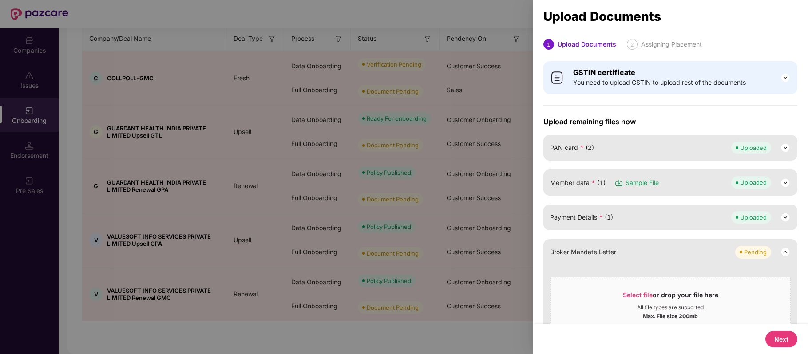
click at [783, 338] on button "Next" at bounding box center [782, 339] width 32 height 16
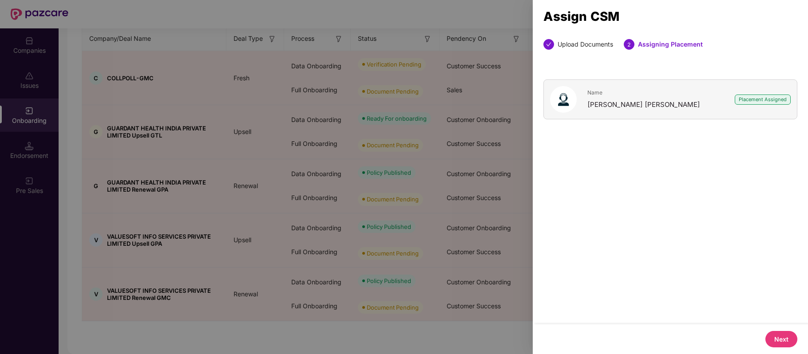
click at [775, 338] on button "Next" at bounding box center [782, 339] width 32 height 16
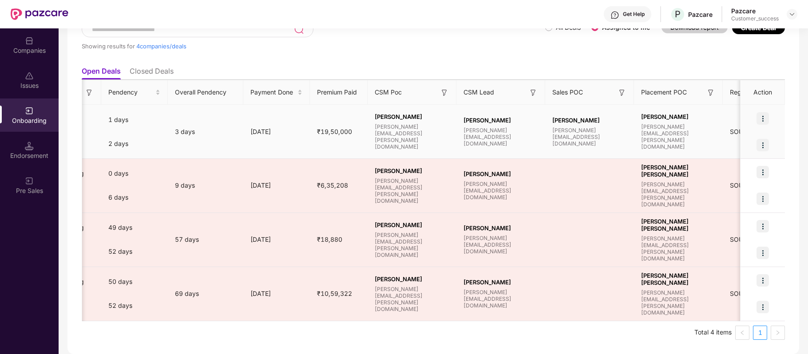
scroll to position [0, 0]
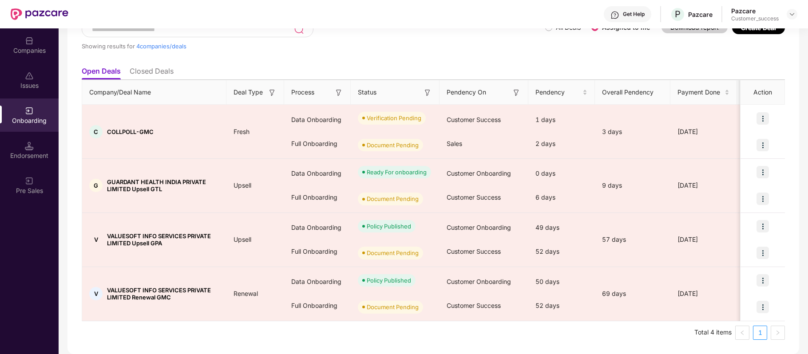
click at [32, 44] on img at bounding box center [29, 40] width 9 height 9
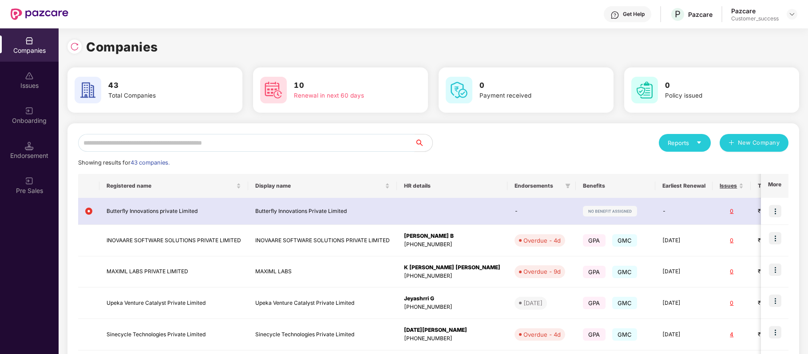
click at [147, 138] on input "text" at bounding box center [246, 143] width 337 height 18
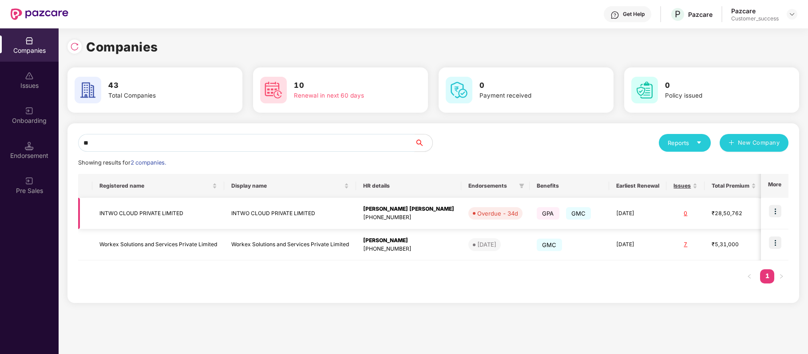
type input "*"
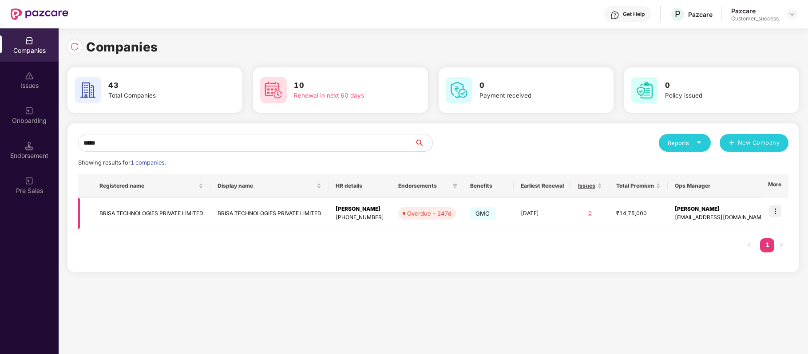
type input "*****"
click at [778, 214] on img at bounding box center [775, 211] width 12 height 12
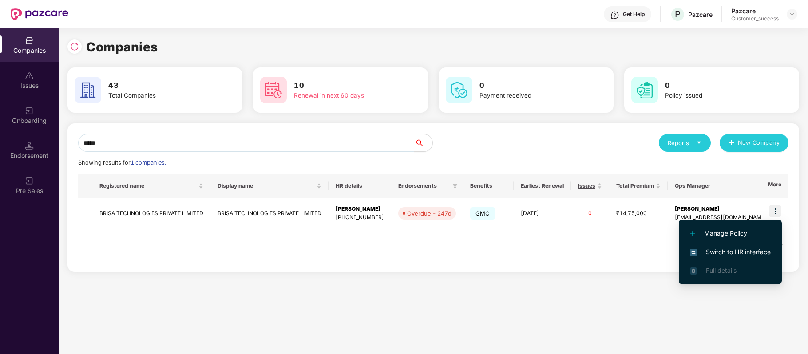
click at [751, 254] on span "Switch to HR interface" at bounding box center [730, 252] width 81 height 10
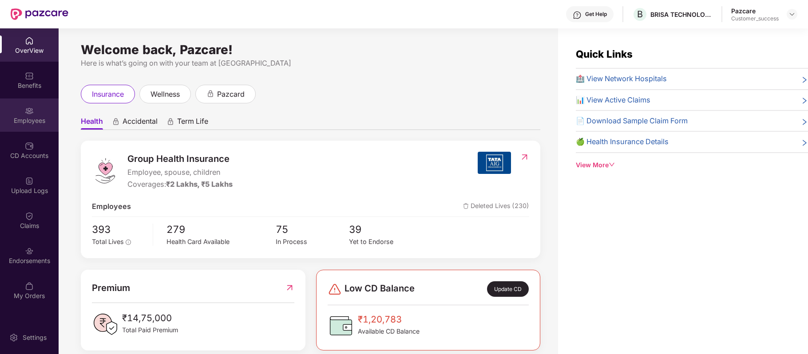
click at [32, 116] on div "Employees" at bounding box center [29, 120] width 59 height 9
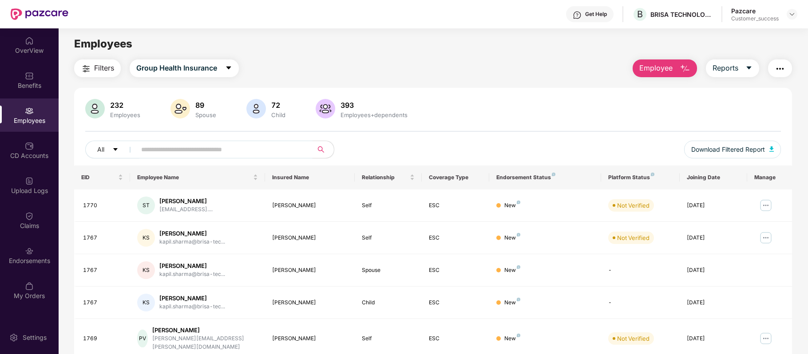
click at [210, 150] on input "text" at bounding box center [220, 149] width 159 height 13
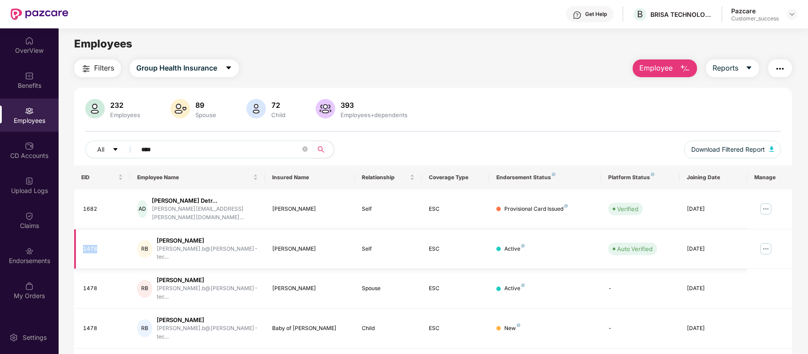
drag, startPoint x: 109, startPoint y: 238, endPoint x: 83, endPoint y: 237, distance: 26.7
click at [83, 245] on div "1478" at bounding box center [103, 249] width 40 height 8
copy div "1478"
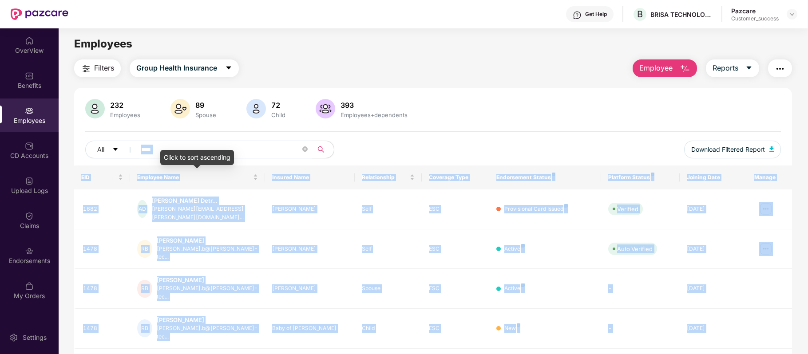
click at [159, 151] on body "Get Help B BRISA TECHNOLOGIES PRIVATE LIMITED Pazcare Customer_success OverView…" at bounding box center [404, 177] width 808 height 354
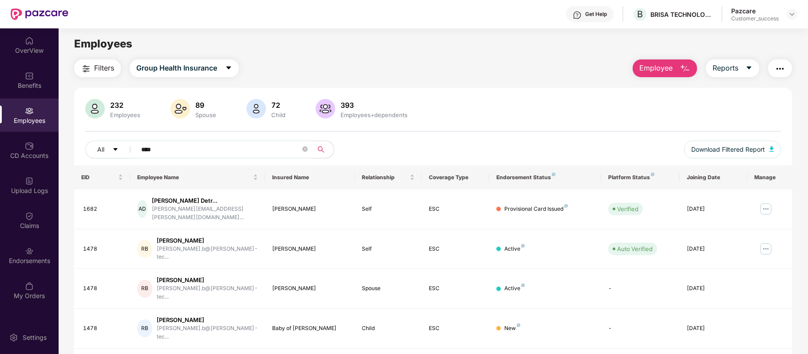
click at [168, 148] on input "****" at bounding box center [220, 149] width 159 height 13
drag, startPoint x: 168, startPoint y: 148, endPoint x: 108, endPoint y: 147, distance: 59.5
click at [108, 147] on div "All ****" at bounding box center [288, 150] width 406 height 18
paste input "text"
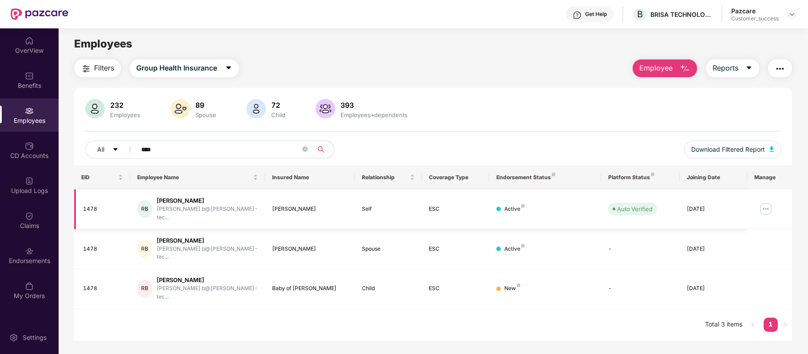
type input "****"
click at [768, 203] on img at bounding box center [766, 209] width 14 height 14
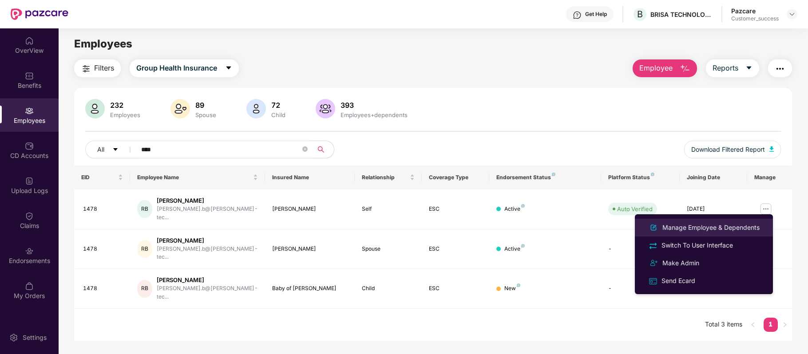
click at [737, 226] on div "Manage Employee & Dependents" at bounding box center [711, 228] width 101 height 10
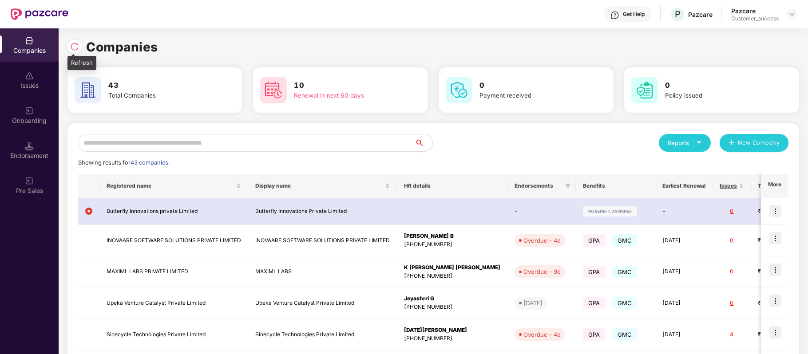
click at [80, 45] on div at bounding box center [75, 47] width 14 height 14
click at [31, 110] on img at bounding box center [29, 111] width 9 height 9
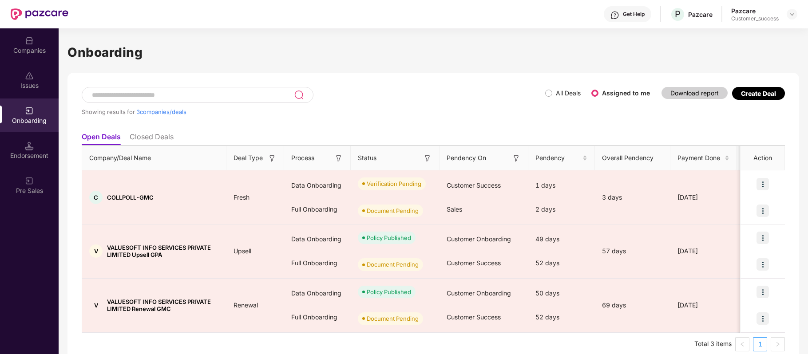
click at [773, 95] on div "Create Deal" at bounding box center [758, 94] width 35 height 8
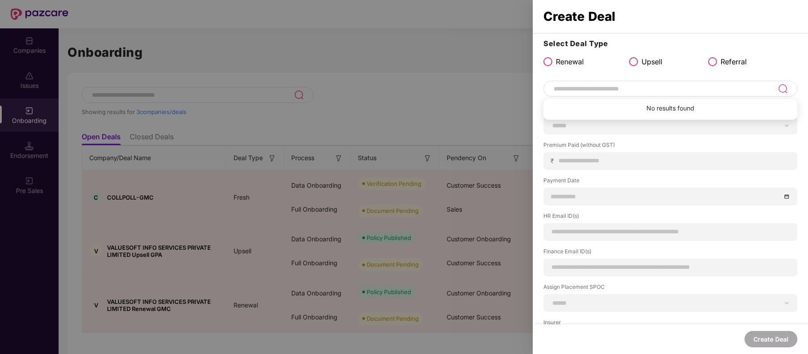
click at [620, 91] on input at bounding box center [665, 88] width 225 height 11
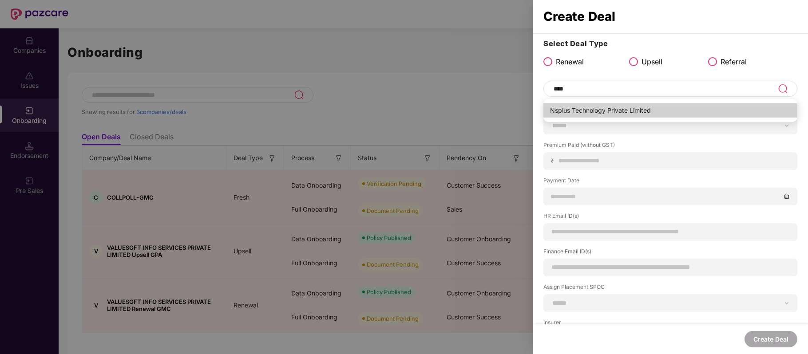
type input "**********"
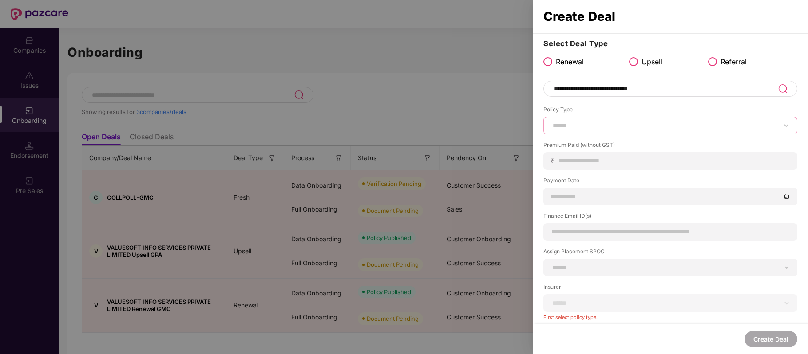
click at [587, 125] on select "****** *** ********* *** *** *** **** ***" at bounding box center [670, 125] width 239 height 7
select select "***"
click at [551, 122] on select "****** *** ********* *** *** *** **** ***" at bounding box center [670, 125] width 239 height 7
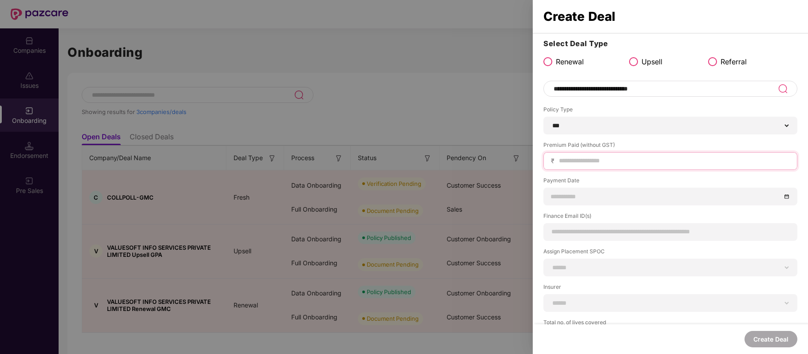
click at [597, 161] on input at bounding box center [674, 160] width 232 height 9
paste input "*******"
type input "*******"
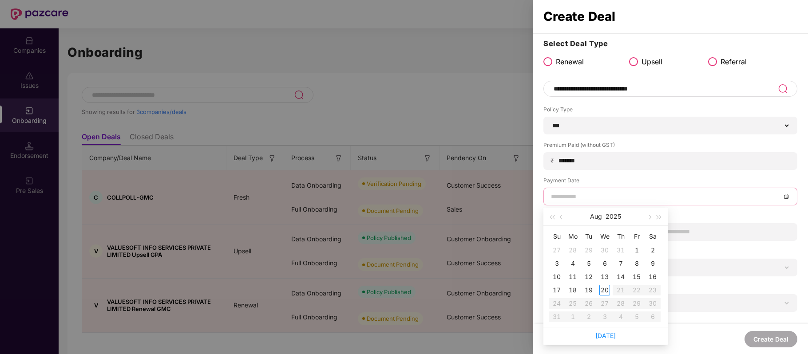
click at [588, 192] on input at bounding box center [666, 197] width 230 height 10
type input "**********"
click at [571, 290] on div "18" at bounding box center [573, 290] width 11 height 11
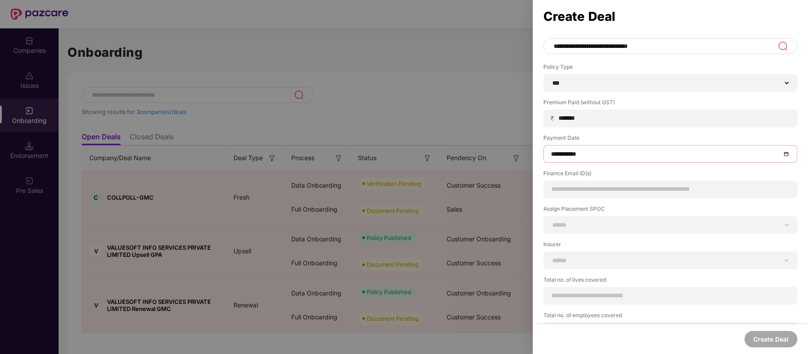
scroll to position [43, 0]
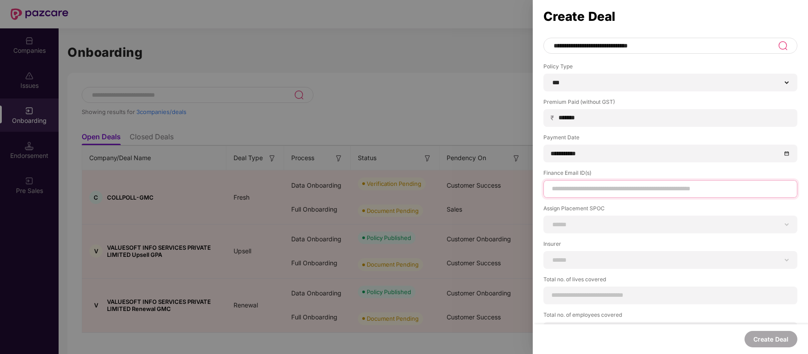
click at [599, 190] on input at bounding box center [670, 188] width 239 height 9
paste input "**********"
type input "**********"
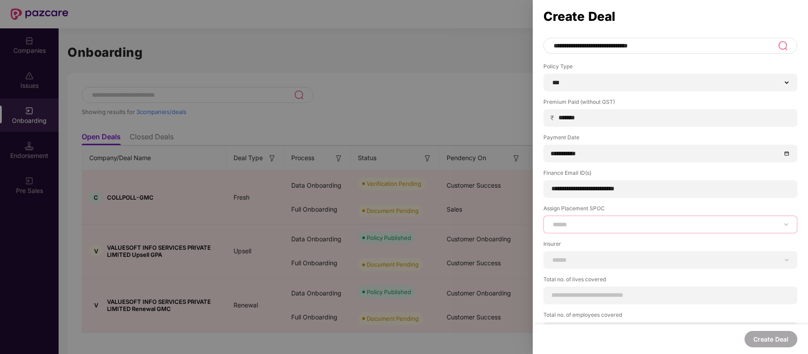
click at [573, 226] on select "**********" at bounding box center [670, 224] width 239 height 7
select select "**********"
click at [551, 221] on select "**********" at bounding box center [670, 224] width 239 height 7
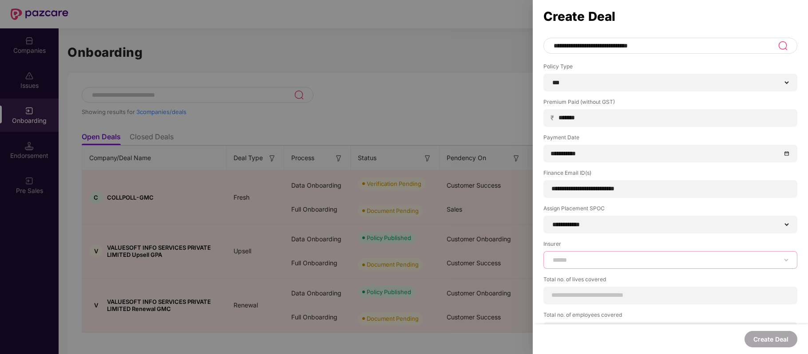
click at [567, 259] on select "**********" at bounding box center [670, 260] width 239 height 7
select select "****"
click at [551, 257] on select "**********" at bounding box center [670, 260] width 239 height 7
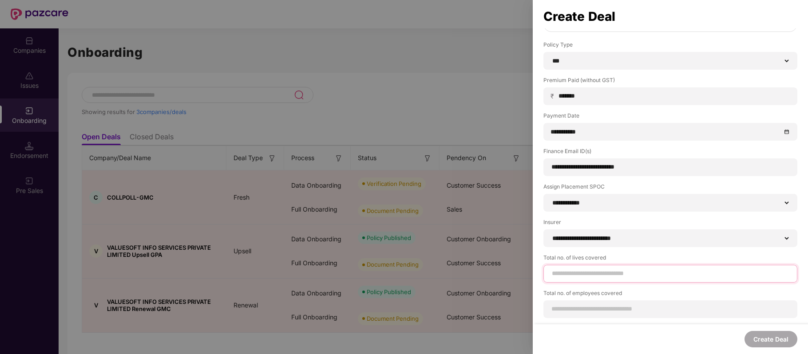
click at [565, 272] on input at bounding box center [670, 273] width 239 height 9
type input "***"
click at [564, 306] on div "Total no. of employees covered" at bounding box center [671, 313] width 254 height 29
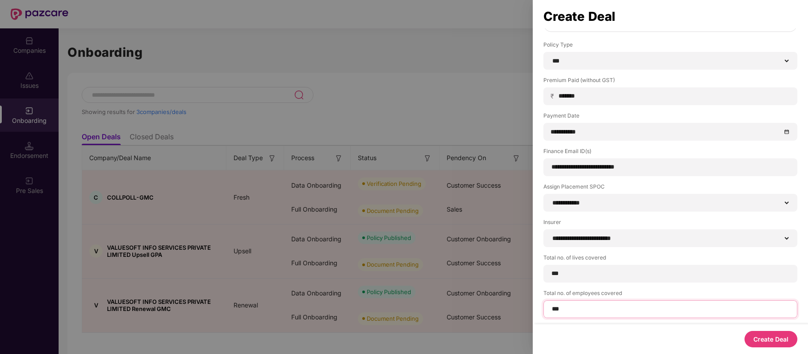
type input "***"
click at [577, 334] on div "Create Deal" at bounding box center [670, 340] width 275 height 30
click at [759, 335] on button "Create Deal" at bounding box center [771, 339] width 53 height 16
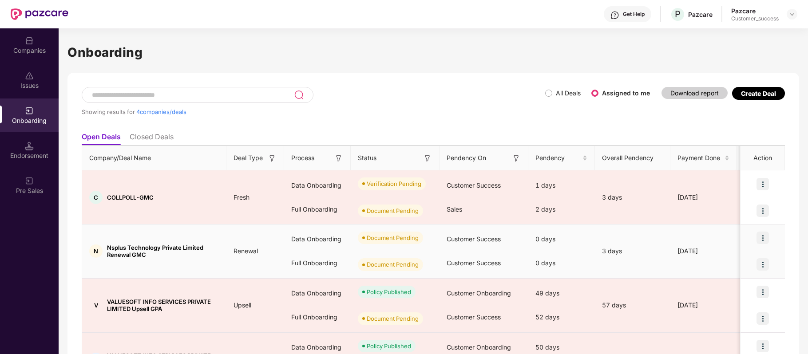
scroll to position [58, 0]
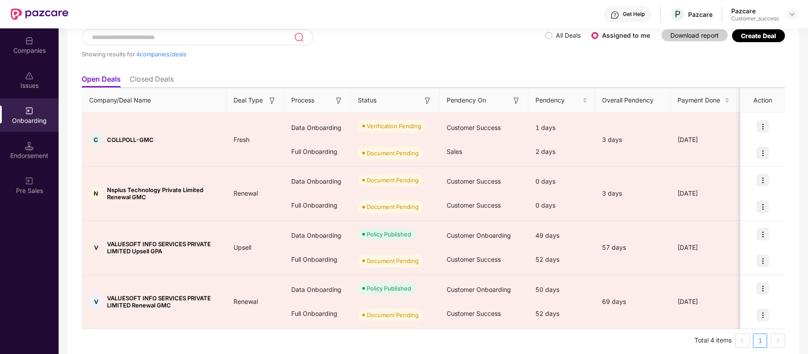
click at [27, 44] on img at bounding box center [29, 40] width 9 height 9
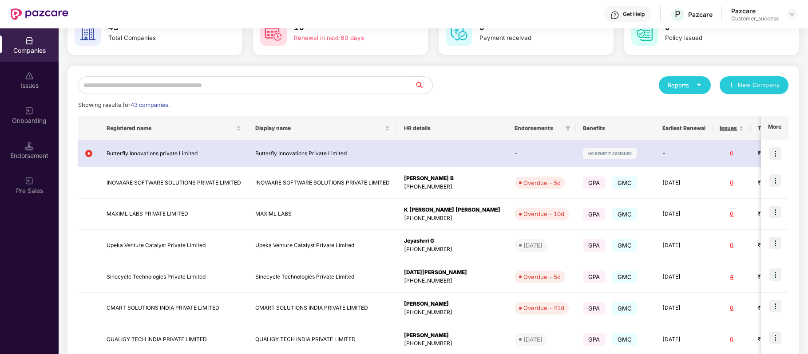
scroll to position [0, 0]
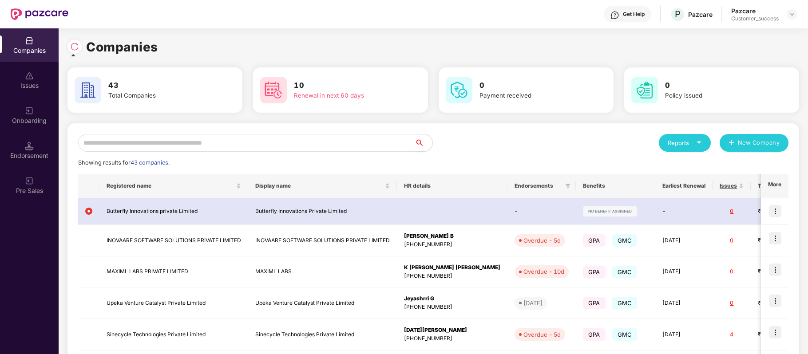
click at [74, 47] on img at bounding box center [74, 46] width 9 height 9
click at [167, 140] on input "text" at bounding box center [246, 143] width 337 height 18
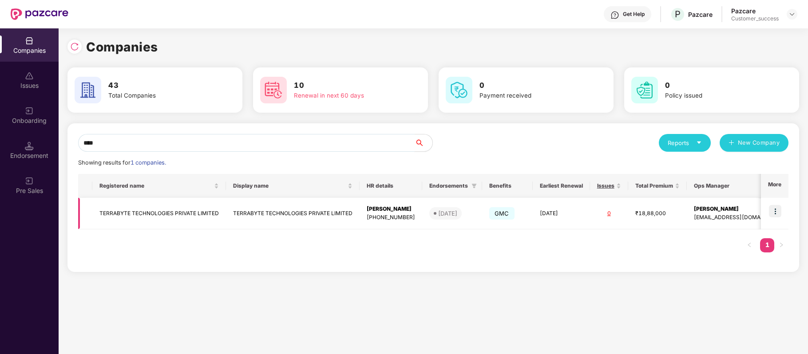
type input "****"
click at [775, 212] on img at bounding box center [775, 211] width 12 height 12
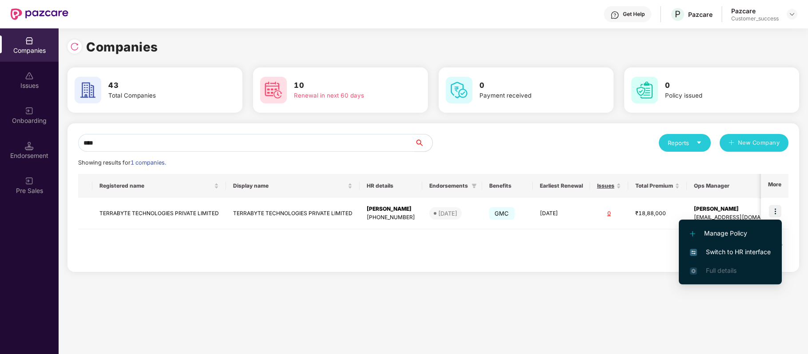
click at [750, 250] on span "Switch to HR interface" at bounding box center [730, 252] width 81 height 10
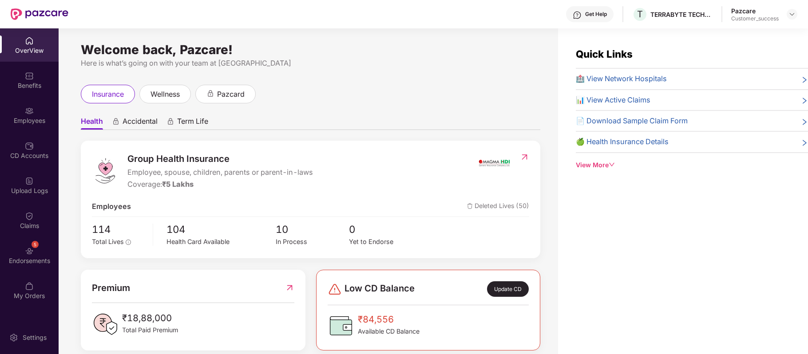
click at [27, 151] on div "CD Accounts" at bounding box center [29, 155] width 59 height 9
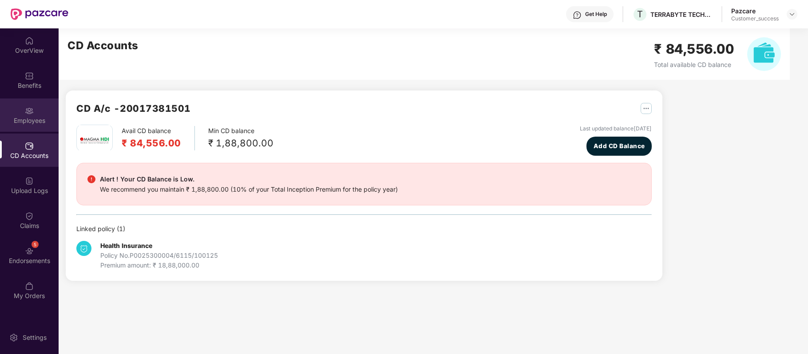
click at [25, 111] on img at bounding box center [29, 111] width 9 height 9
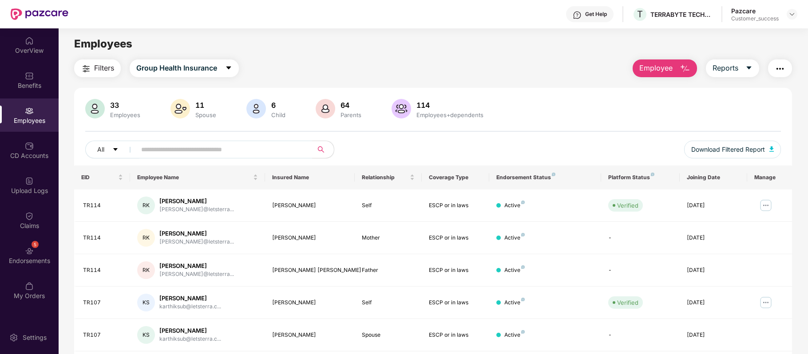
click at [107, 68] on span "Filters" at bounding box center [104, 68] width 20 height 11
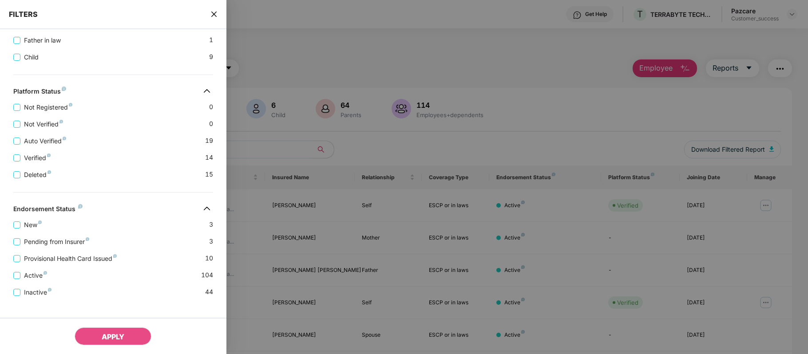
scroll to position [287, 0]
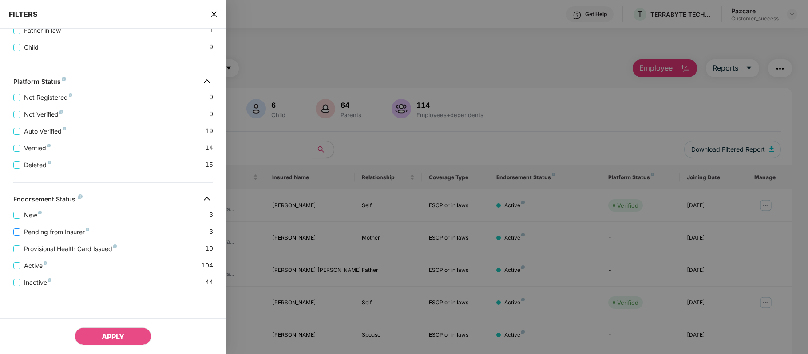
click at [43, 230] on span "Pending from Insurer" at bounding box center [56, 232] width 72 height 10
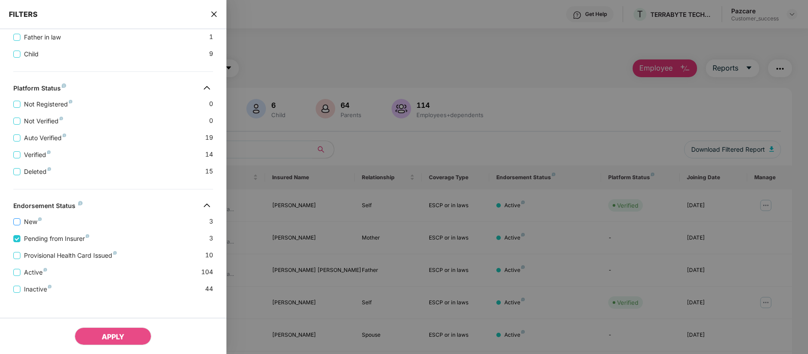
click at [31, 227] on span "New" at bounding box center [32, 222] width 25 height 10
click at [118, 333] on span "APPLY" at bounding box center [113, 337] width 23 height 9
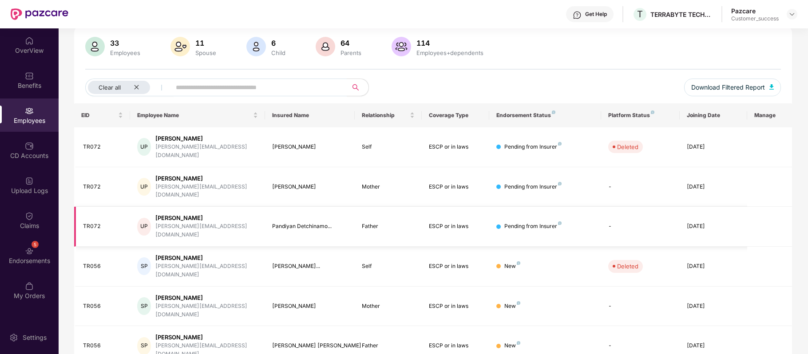
scroll to position [0, 0]
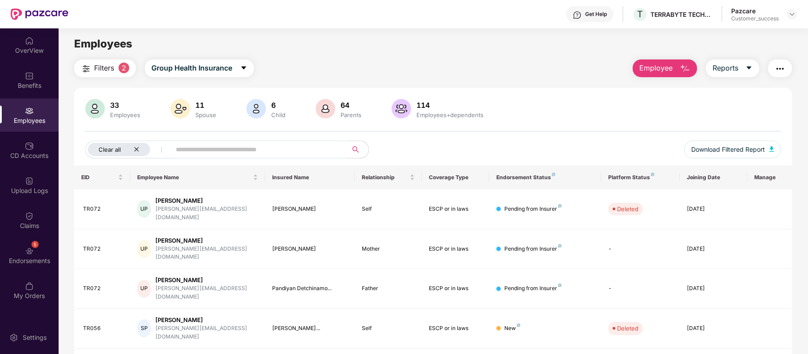
click at [139, 146] on div "Clear all" at bounding box center [119, 149] width 62 height 13
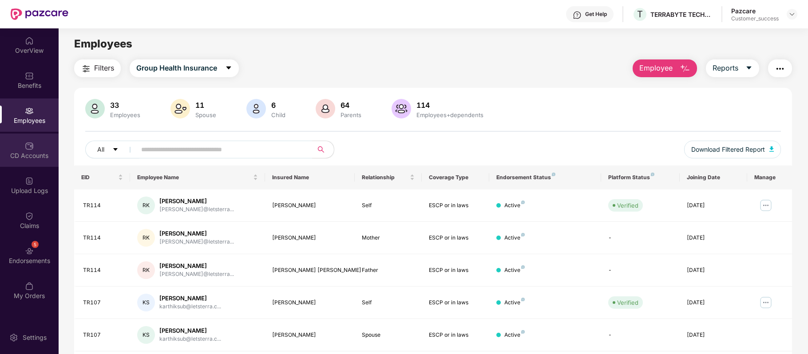
click at [27, 163] on div "CD Accounts" at bounding box center [29, 150] width 59 height 33
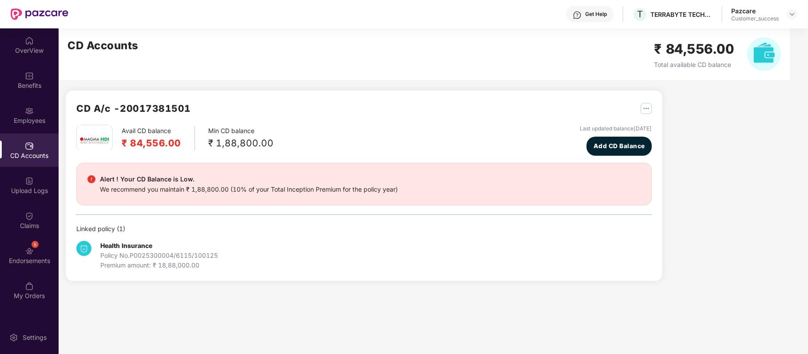
click at [286, 47] on div "CD Accounts ₹ 84,556.00 Total available CD balance" at bounding box center [424, 54] width 731 height 52
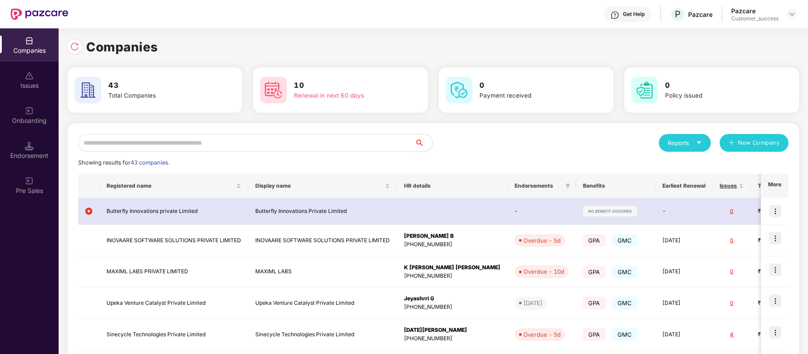
click at [209, 143] on input "text" at bounding box center [246, 143] width 337 height 18
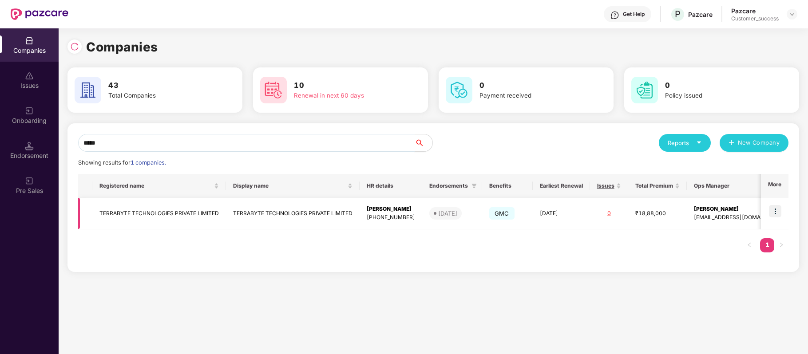
type input "*****"
click at [777, 213] on img at bounding box center [775, 211] width 12 height 12
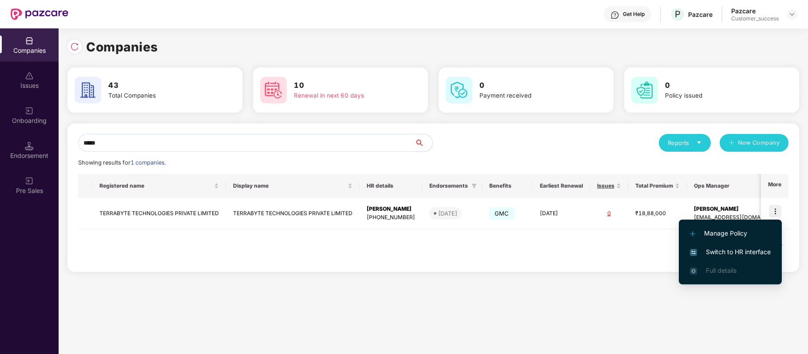
click at [759, 251] on span "Switch to HR interface" at bounding box center [730, 252] width 81 height 10
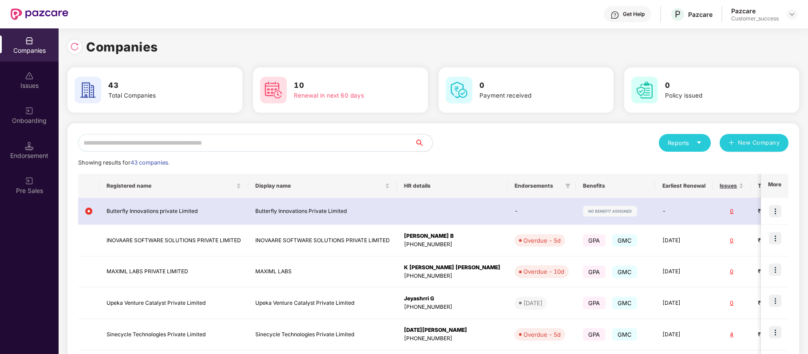
click at [159, 144] on input "text" at bounding box center [246, 143] width 337 height 18
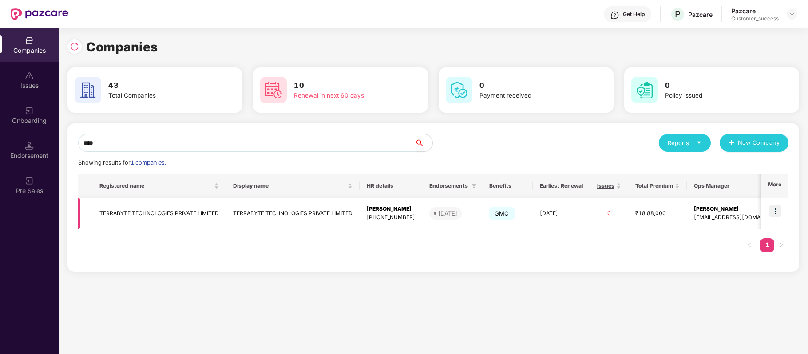
type input "****"
click at [148, 209] on td "TERRABYTE TECHNOLOGIES PRIVATE LIMITED" at bounding box center [159, 214] width 134 height 32
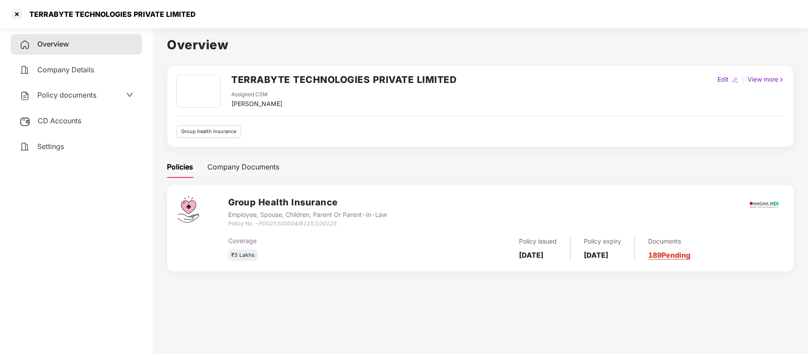
click at [79, 96] on span "Policy documents" at bounding box center [66, 95] width 59 height 9
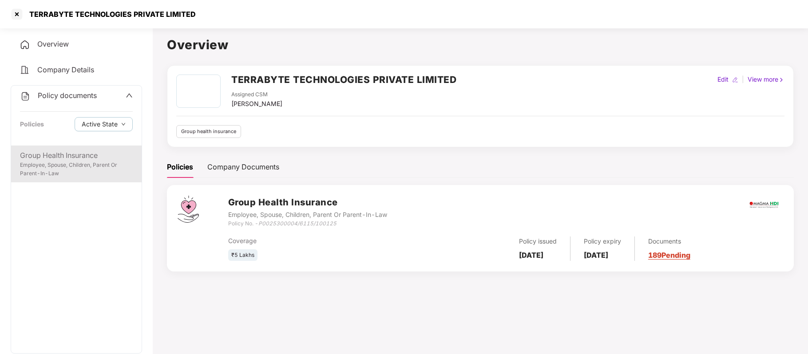
click at [68, 152] on div "Group Health Insurance" at bounding box center [76, 155] width 113 height 11
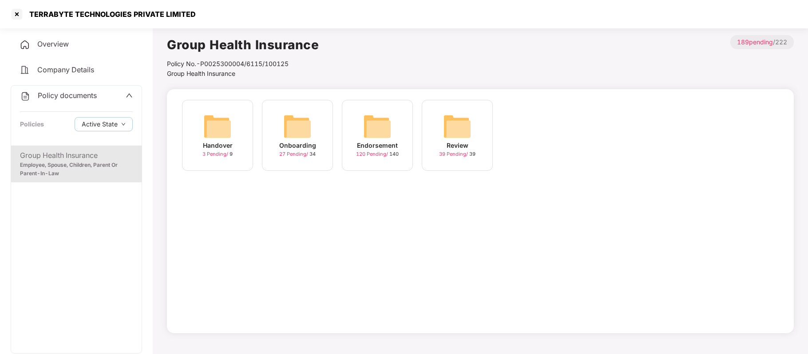
click at [382, 151] on span "120 Pending /" at bounding box center [372, 154] width 33 height 6
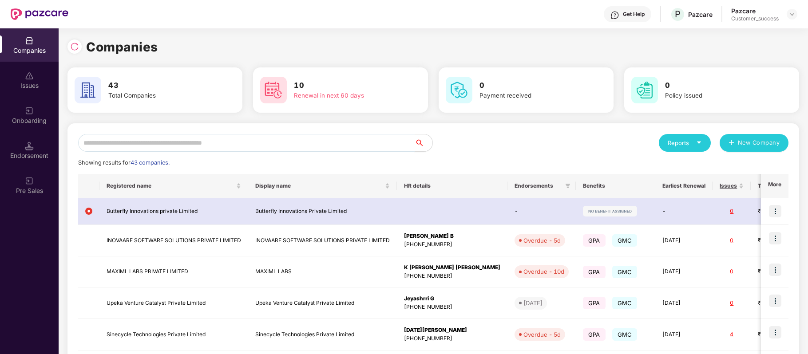
click at [242, 144] on input "text" at bounding box center [246, 143] width 337 height 18
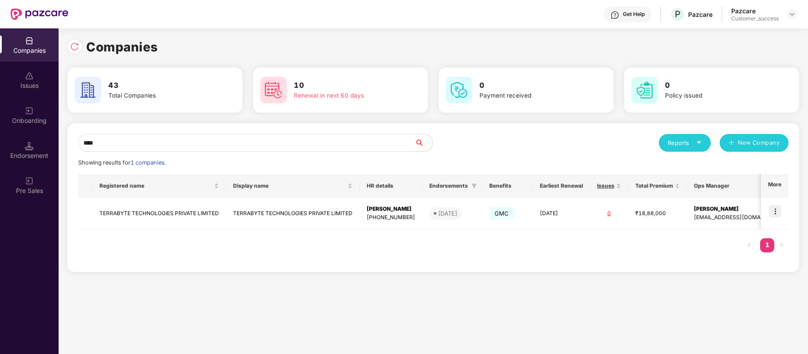
type input "****"
click at [780, 215] on img at bounding box center [775, 211] width 12 height 12
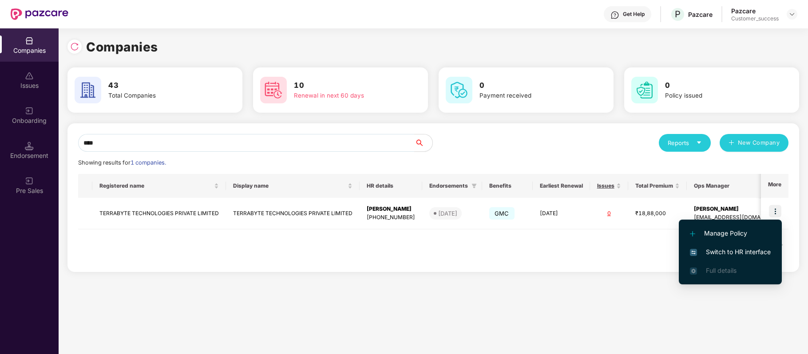
click at [745, 252] on span "Switch to HR interface" at bounding box center [730, 252] width 81 height 10
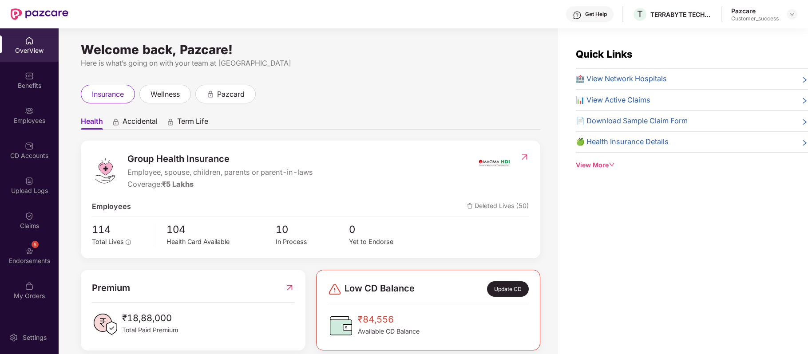
click at [32, 150] on div "CD Accounts" at bounding box center [29, 150] width 59 height 33
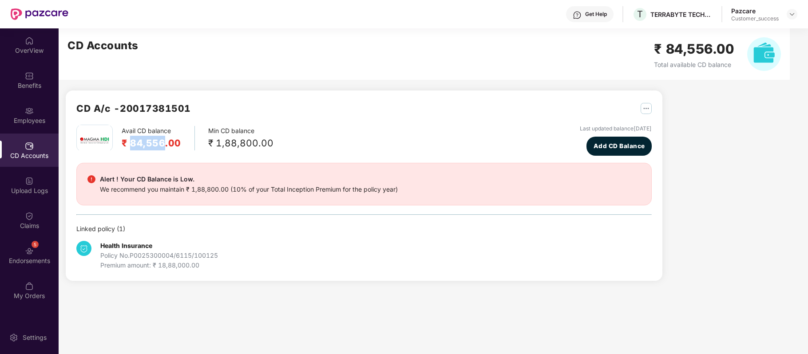
drag, startPoint x: 130, startPoint y: 141, endPoint x: 163, endPoint y: 141, distance: 32.9
click at [163, 141] on h2 "₹ 84,556.00" at bounding box center [152, 143] width 60 height 15
copy h2 "84,556"
click at [479, 242] on div "Health Insurance Policy No. P0025300004/6115/100125 Premium amount: ₹ 18,88,000…" at bounding box center [364, 252] width 576 height 36
click at [451, 315] on main "CD Accounts ₹ 84,556.00 Total available CD balance CD A/c - 20017381501 Avail C…" at bounding box center [434, 191] width 750 height 326
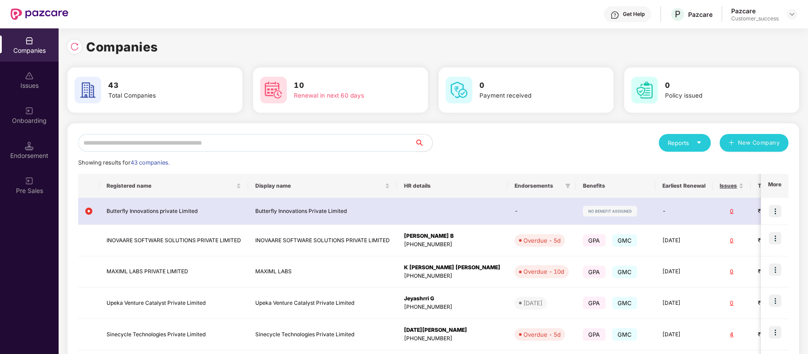
click at [203, 142] on input "text" at bounding box center [246, 143] width 337 height 18
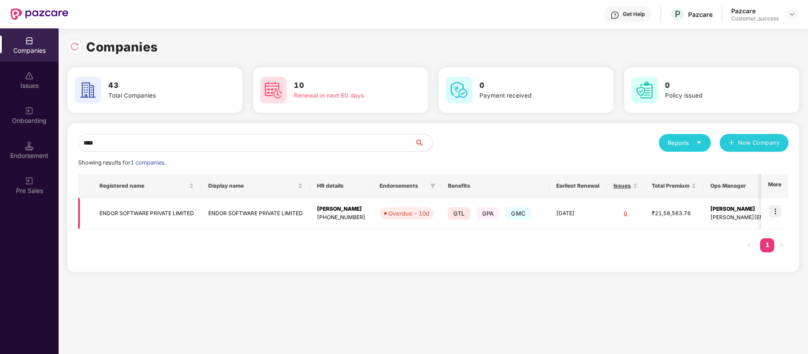
type input "****"
click at [774, 215] on img at bounding box center [775, 211] width 12 height 12
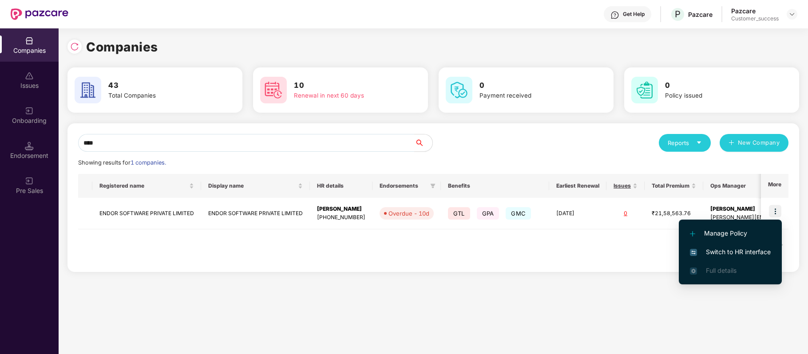
click at [753, 253] on span "Switch to HR interface" at bounding box center [730, 252] width 81 height 10
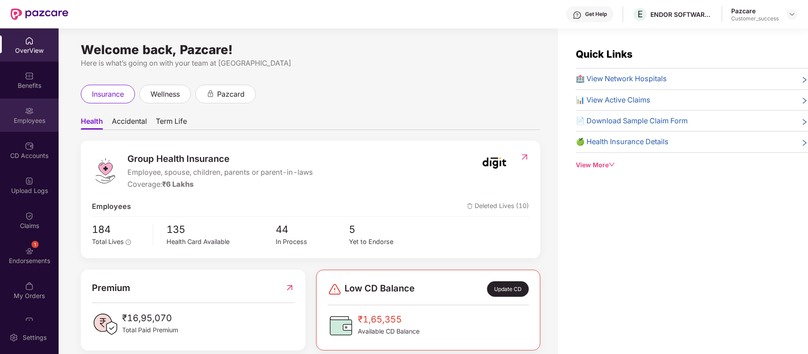
click at [32, 106] on div "Employees" at bounding box center [29, 115] width 59 height 33
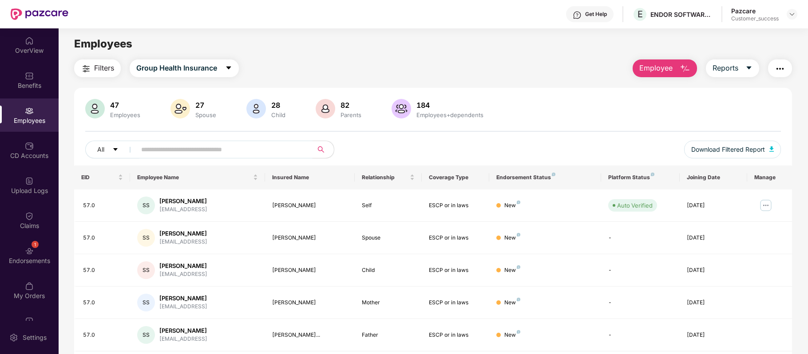
click at [215, 155] on input "text" at bounding box center [220, 149] width 159 height 13
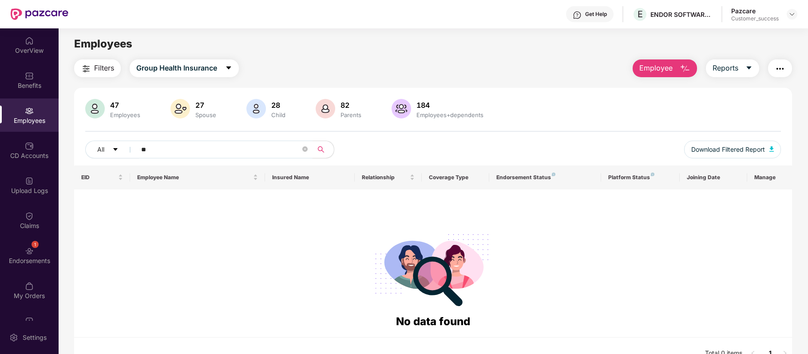
type input "*"
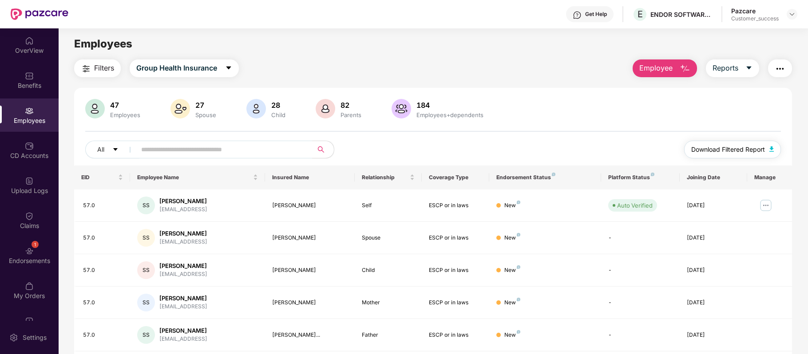
click at [702, 147] on span "Download Filtered Report" at bounding box center [728, 150] width 74 height 10
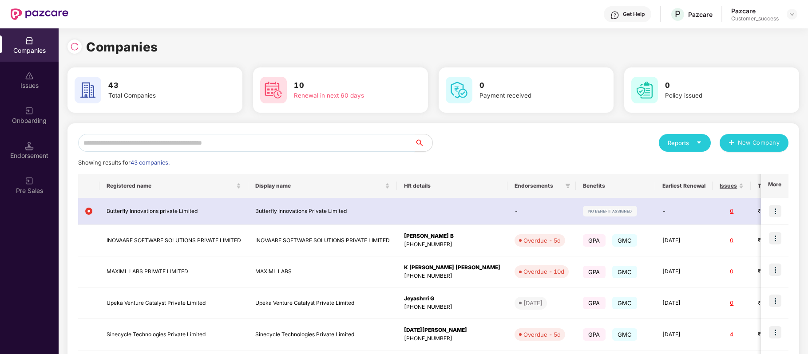
click at [177, 143] on input "text" at bounding box center [246, 143] width 337 height 18
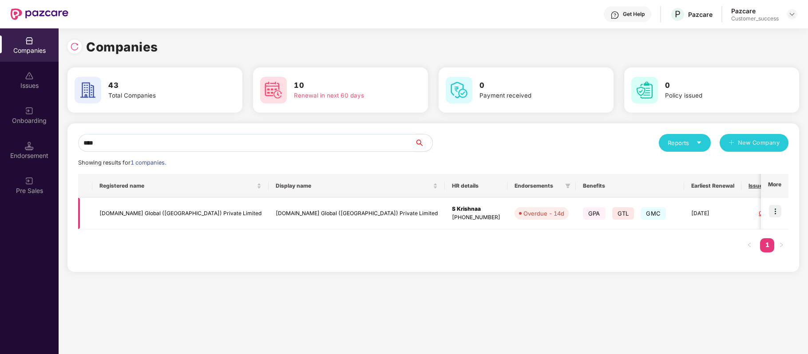
type input "****"
click at [779, 210] on img at bounding box center [775, 211] width 12 height 12
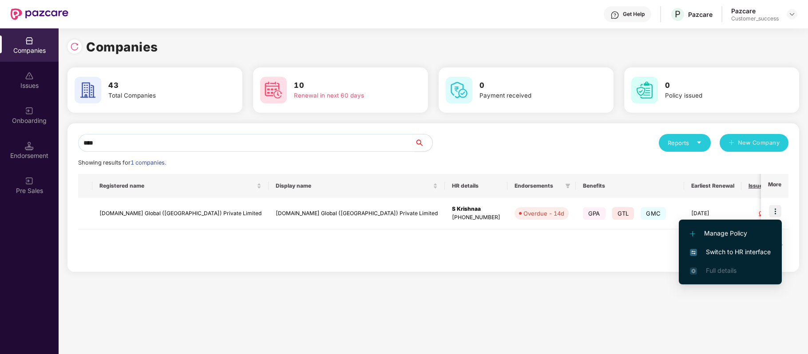
click at [764, 247] on span "Switch to HR interface" at bounding box center [730, 252] width 81 height 10
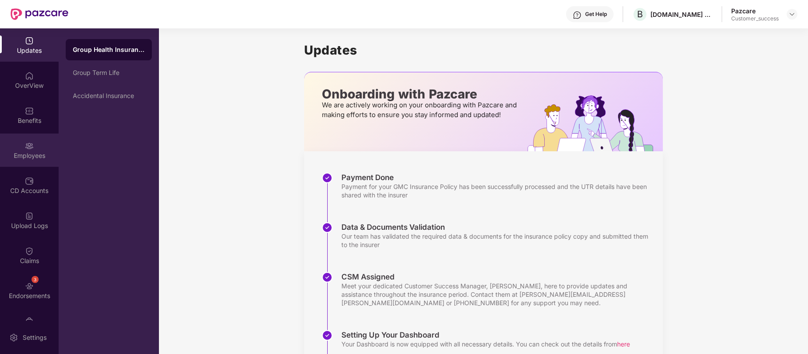
click at [34, 146] on div "Employees" at bounding box center [29, 150] width 59 height 33
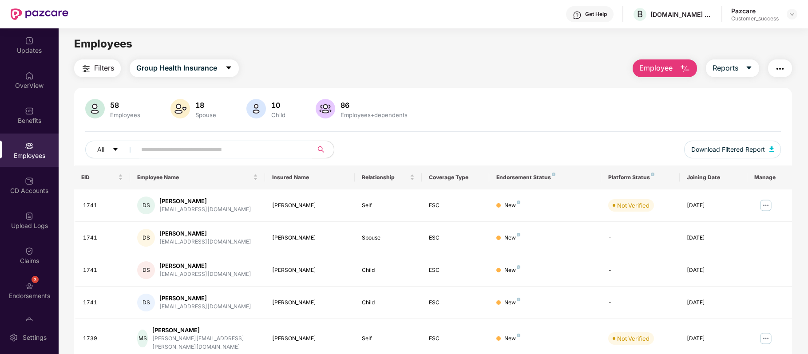
click at [228, 77] on div "Filters Group Health Insurance Employee Reports 58 Employees 18 Spouse 10 Child…" at bounding box center [433, 314] width 718 height 508
click at [227, 70] on icon "caret-down" at bounding box center [228, 67] width 7 height 7
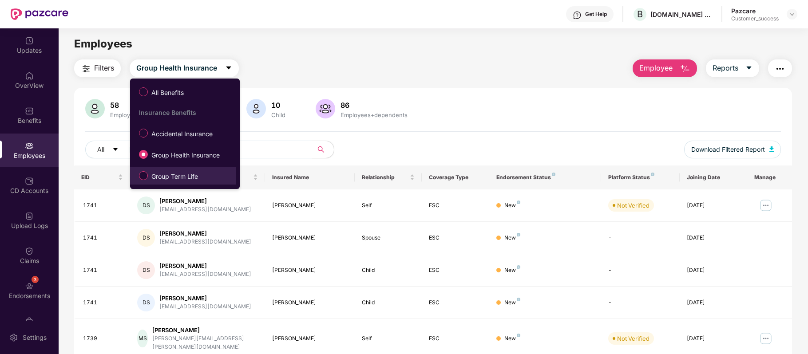
click at [172, 175] on span "Group Term Life" at bounding box center [175, 177] width 54 height 10
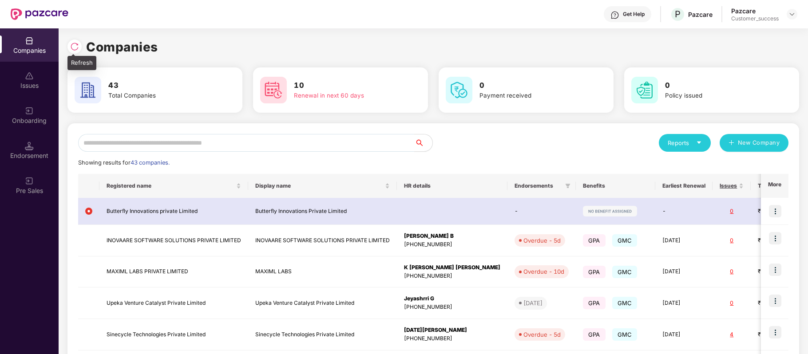
click at [77, 47] on img at bounding box center [74, 46] width 9 height 9
click at [226, 147] on input "text" at bounding box center [246, 143] width 337 height 18
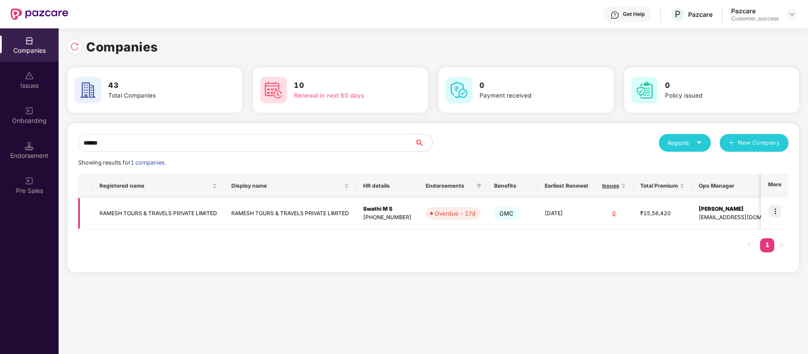
type input "******"
click at [775, 213] on img at bounding box center [775, 211] width 12 height 12
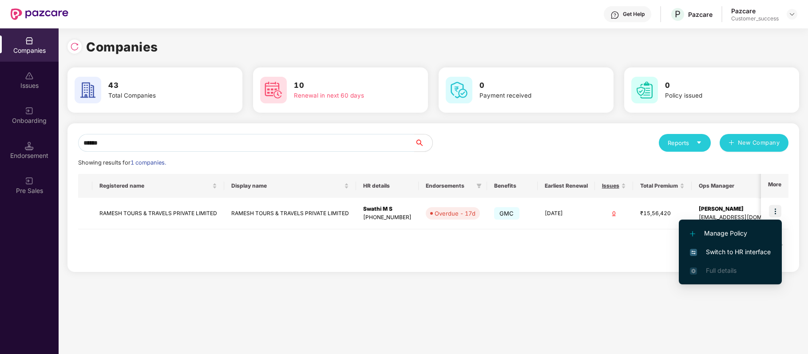
click at [745, 250] on span "Switch to HR interface" at bounding box center [730, 252] width 81 height 10
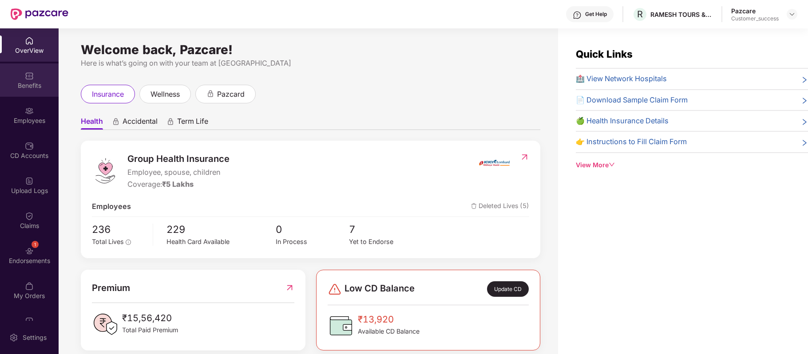
click at [32, 85] on div "Benefits" at bounding box center [29, 85] width 59 height 9
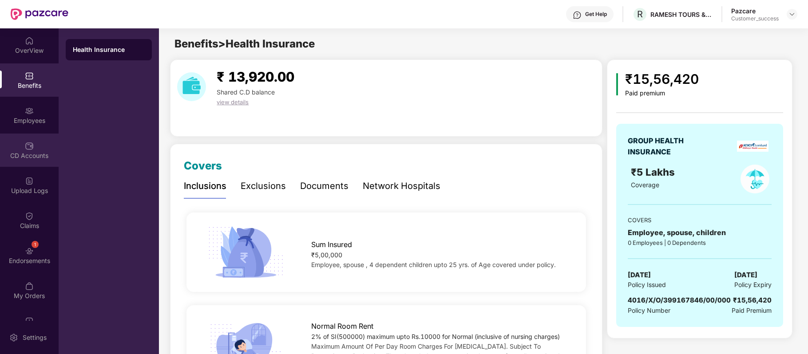
click at [28, 155] on div "CD Accounts" at bounding box center [29, 155] width 59 height 9
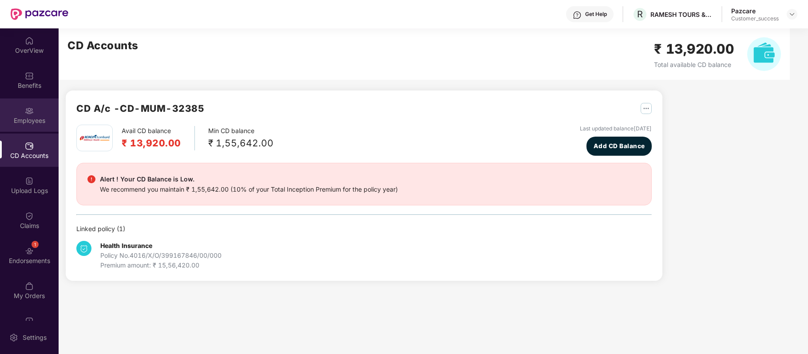
click at [36, 107] on div "Employees" at bounding box center [29, 115] width 59 height 33
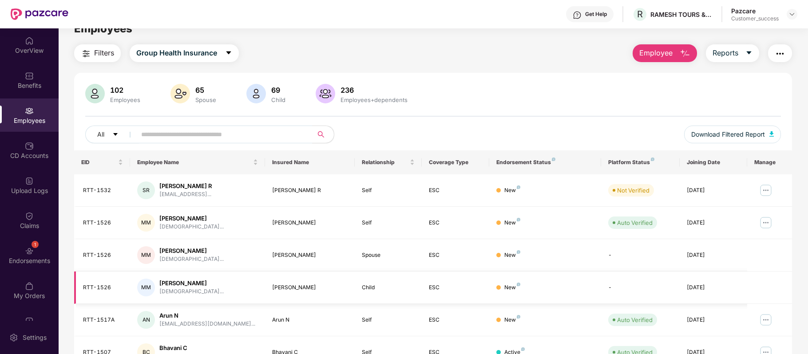
scroll to position [14, 0]
click at [29, 251] on img at bounding box center [29, 251] width 9 height 9
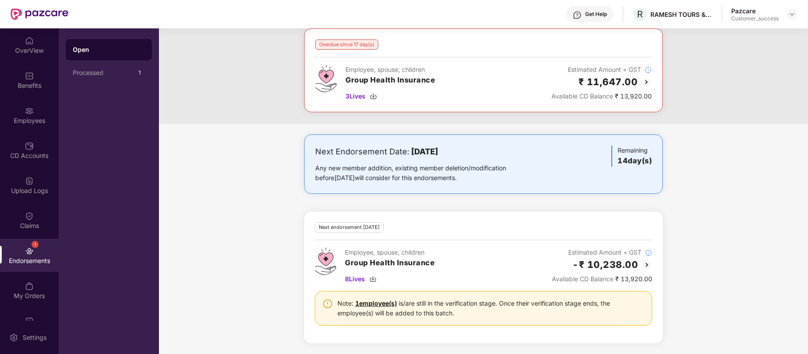
scroll to position [0, 0]
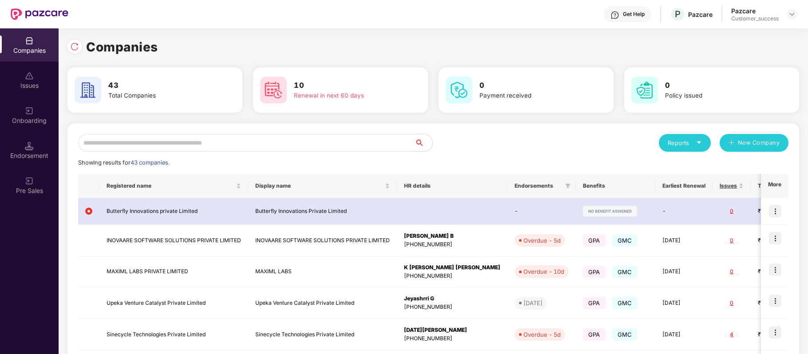
click at [187, 142] on input "text" at bounding box center [246, 143] width 337 height 18
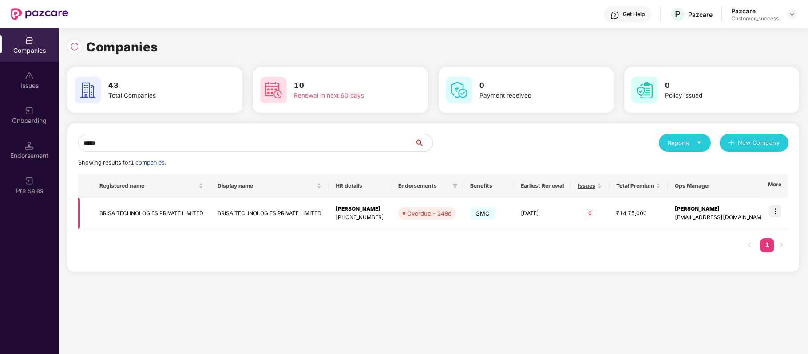
type input "*****"
click at [775, 215] on img at bounding box center [775, 211] width 12 height 12
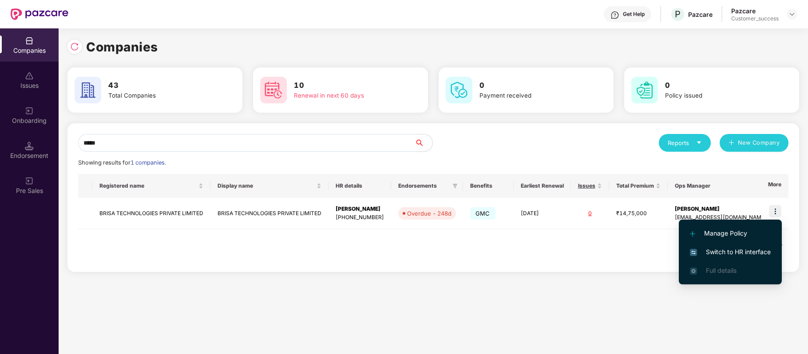
click at [761, 250] on span "Switch to HR interface" at bounding box center [730, 252] width 81 height 10
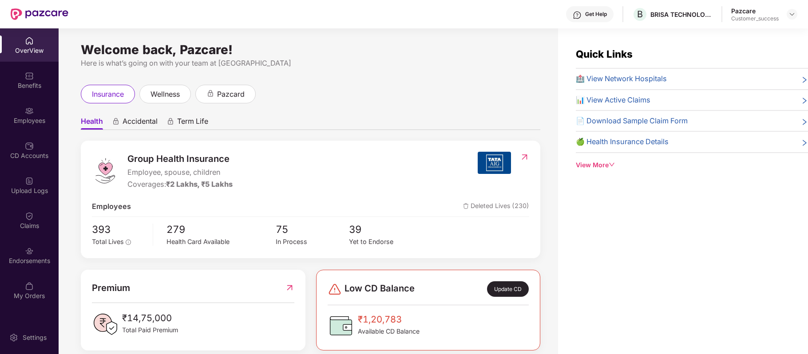
click at [33, 114] on img at bounding box center [29, 111] width 9 height 9
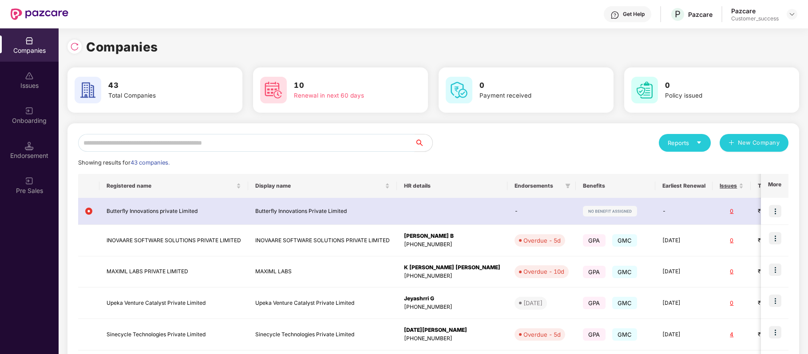
click at [242, 142] on input "text" at bounding box center [246, 143] width 337 height 18
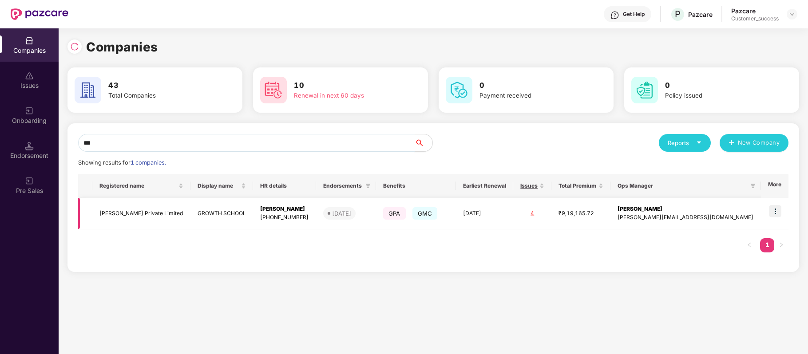
type input "***"
click at [774, 211] on img at bounding box center [775, 211] width 12 height 12
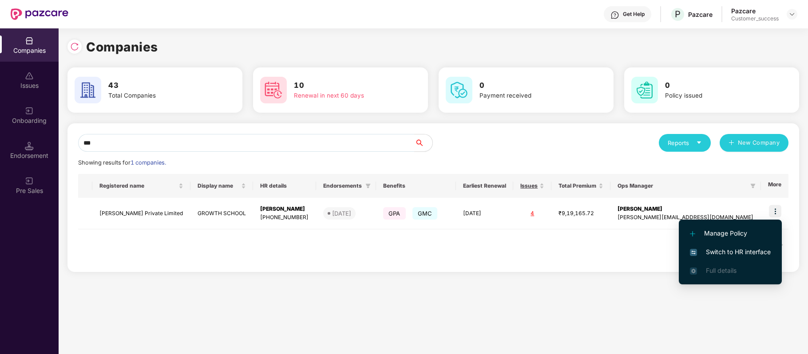
click at [751, 251] on span "Switch to HR interface" at bounding box center [730, 252] width 81 height 10
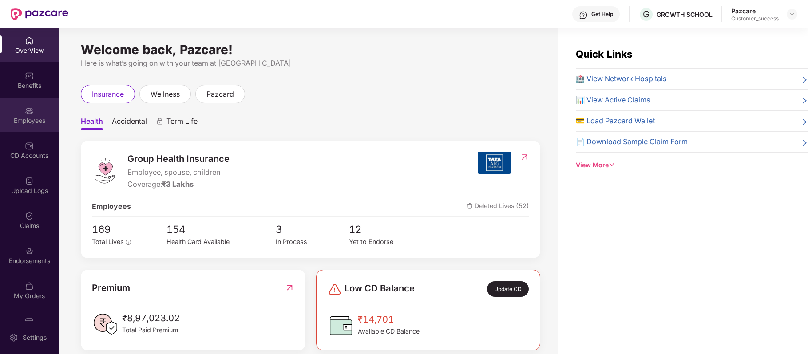
click at [24, 120] on div "Employees" at bounding box center [29, 120] width 59 height 9
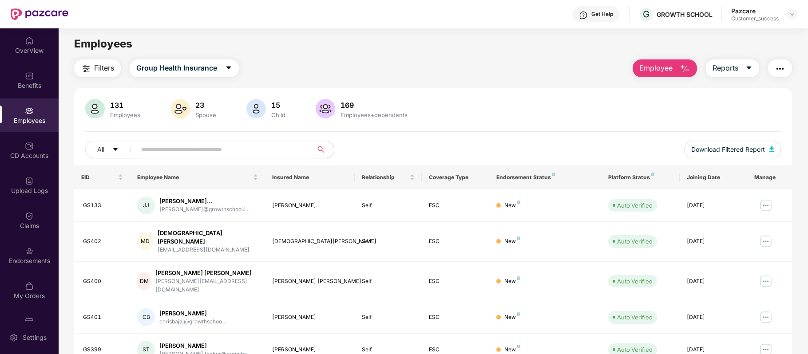
click at [179, 148] on input "text" at bounding box center [220, 149] width 159 height 13
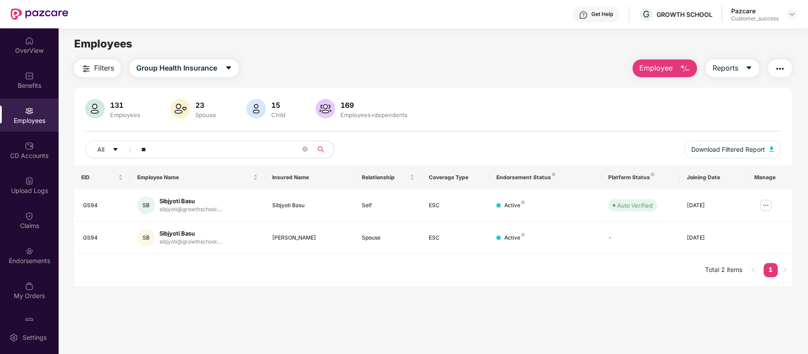
type input "*"
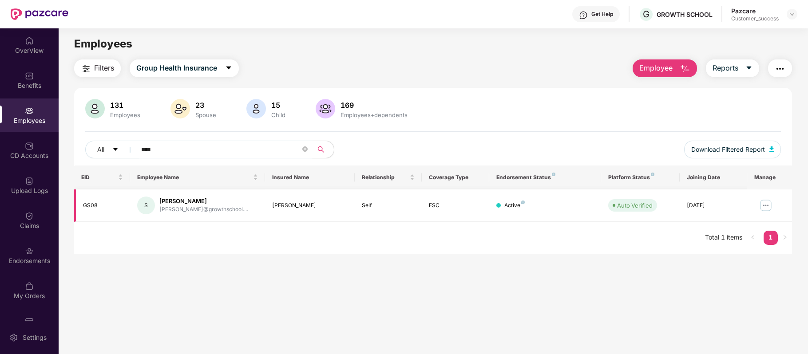
type input "****"
click at [766, 202] on img at bounding box center [766, 206] width 14 height 14
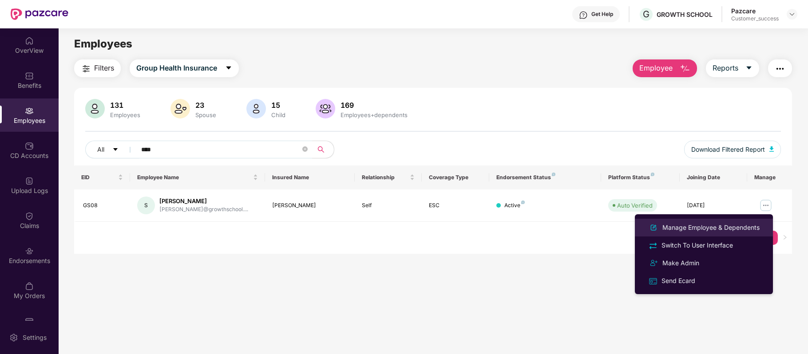
click at [709, 228] on div "Manage Employee & Dependents" at bounding box center [711, 228] width 101 height 10
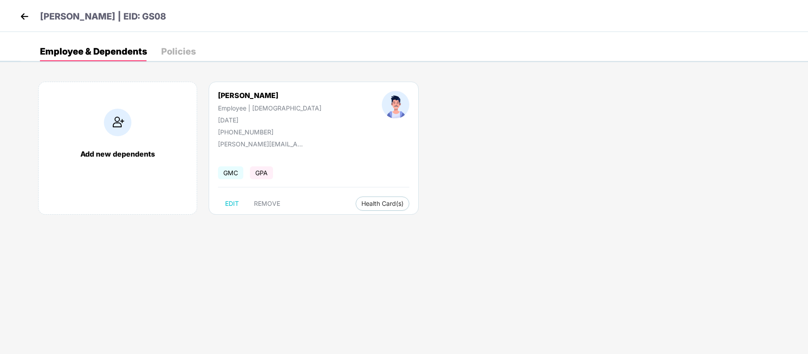
drag, startPoint x: 262, startPoint y: 117, endPoint x: 216, endPoint y: 119, distance: 45.8
click at [216, 119] on div "Sidharth Employee | Male 05 Sept 1991 +919988313395" at bounding box center [270, 113] width 164 height 45
copy div "05 Sept 1991"
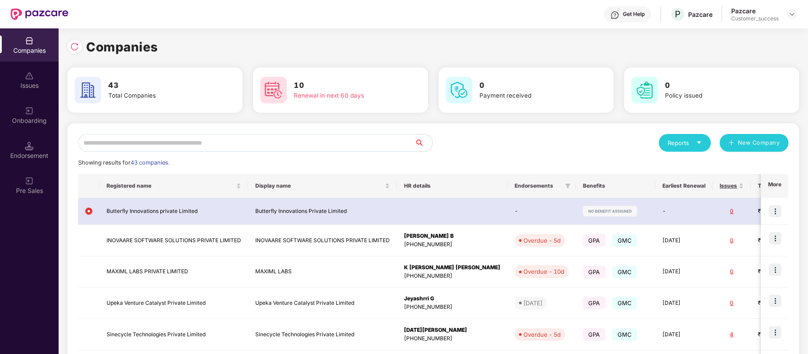
click at [292, 143] on input "text" at bounding box center [246, 143] width 337 height 18
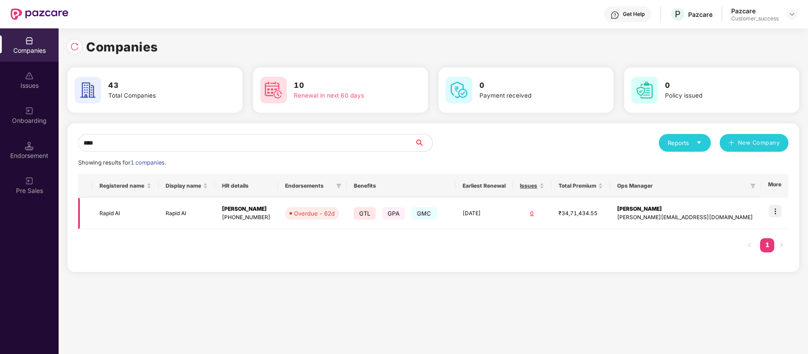
type input "****"
click at [776, 210] on img at bounding box center [775, 211] width 12 height 12
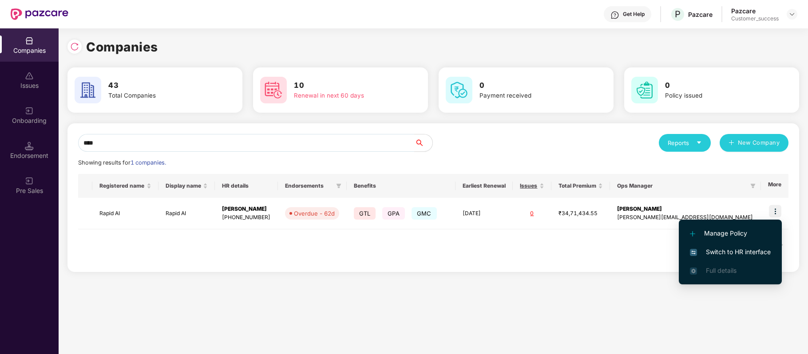
click at [765, 249] on span "Switch to HR interface" at bounding box center [730, 252] width 81 height 10
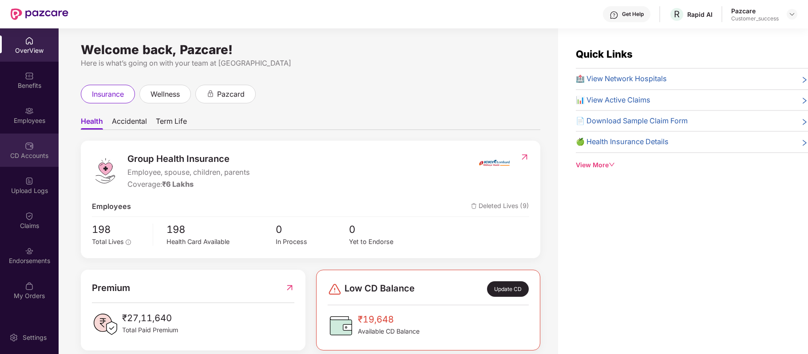
click at [31, 144] on img at bounding box center [29, 146] width 9 height 9
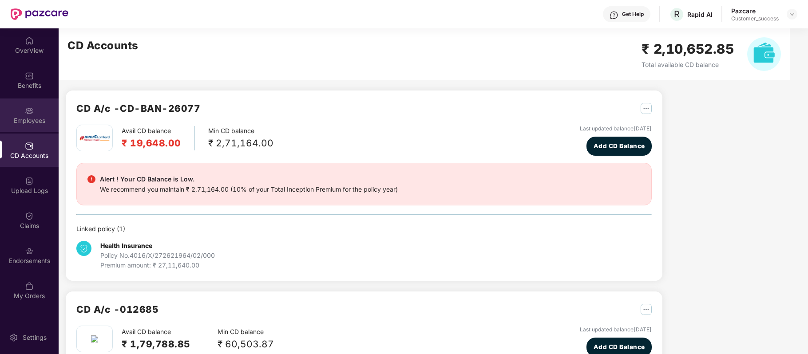
click at [31, 114] on img at bounding box center [29, 111] width 9 height 9
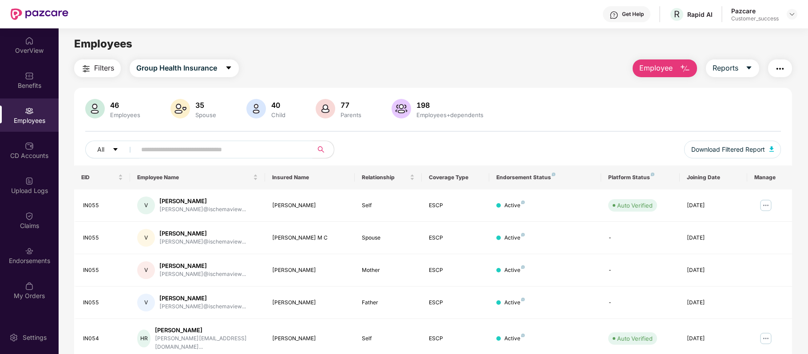
click at [217, 147] on input "text" at bounding box center [220, 149] width 159 height 13
paste input "*****"
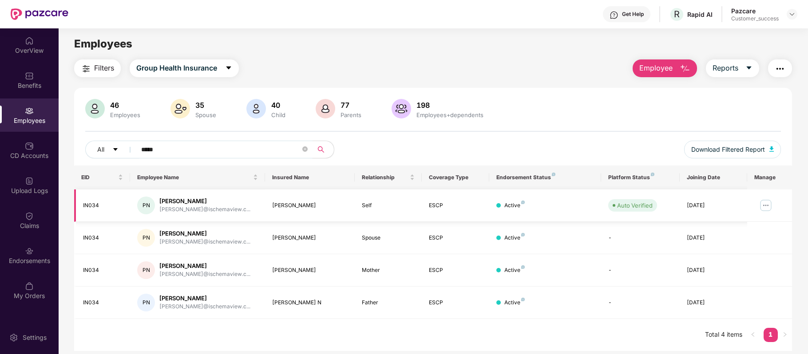
type input "*****"
click at [764, 208] on img at bounding box center [766, 206] width 14 height 14
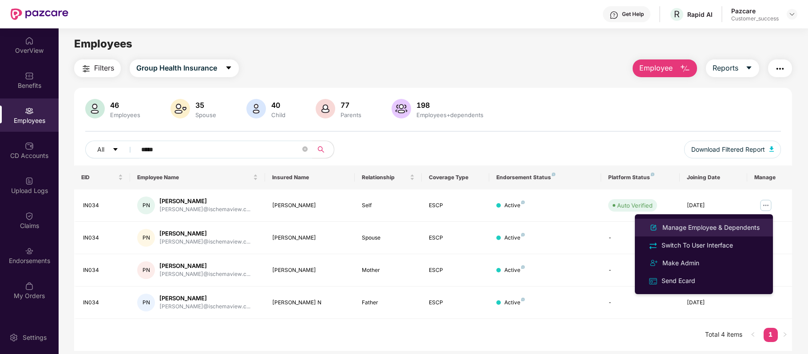
click at [746, 225] on div "Manage Employee & Dependents" at bounding box center [711, 228] width 101 height 10
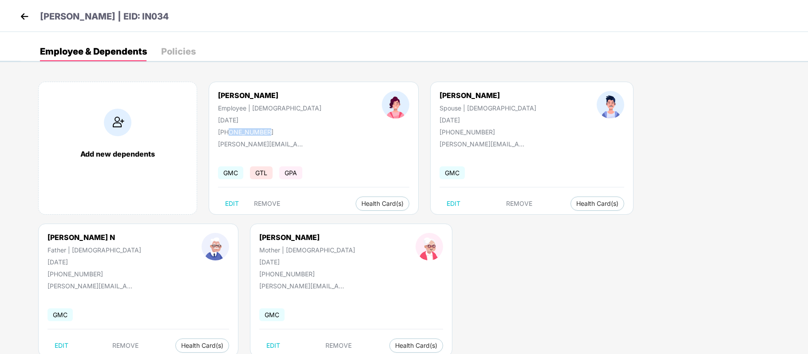
drag, startPoint x: 266, startPoint y: 131, endPoint x: 230, endPoint y: 131, distance: 36.9
click at [230, 131] on div "+919916670059" at bounding box center [269, 132] width 103 height 8
copy div "9916670059"
click at [110, 126] on img at bounding box center [118, 123] width 28 height 28
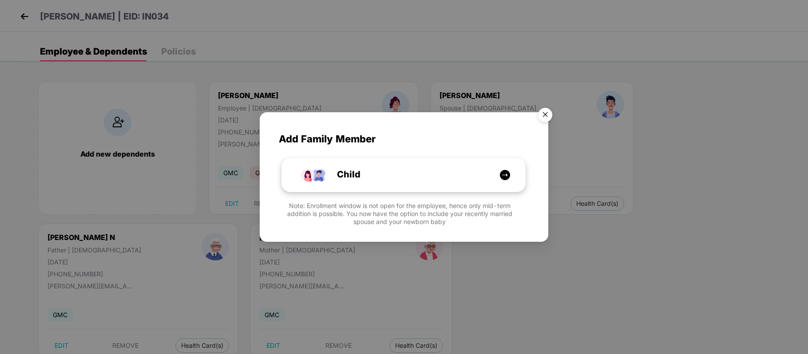
click at [380, 177] on div "Child" at bounding box center [408, 175] width 183 height 14
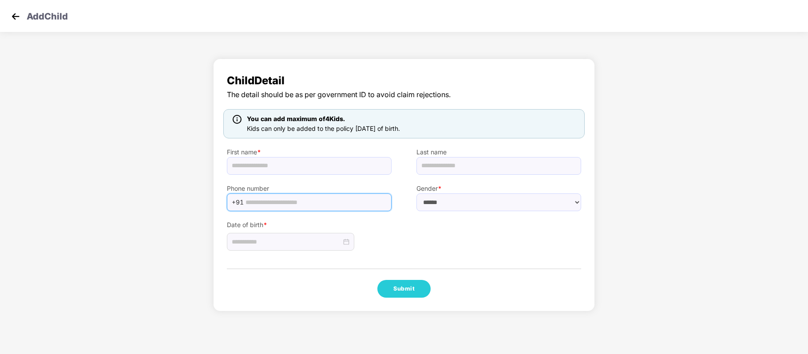
click at [283, 200] on input "text" at bounding box center [316, 202] width 141 height 13
paste input "**********"
type input "**********"
click at [258, 169] on input "text" at bounding box center [309, 166] width 165 height 18
paste input "*********"
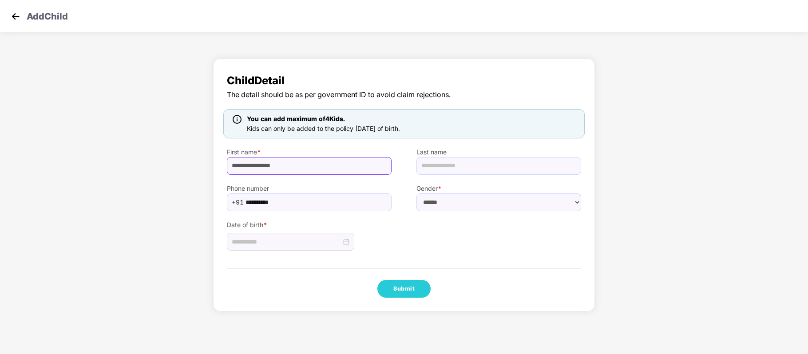
type input "**********"
click at [434, 205] on select "****** **** ******" at bounding box center [499, 203] width 165 height 18
select select "******"
click at [417, 194] on select "****** **** ******" at bounding box center [499, 203] width 165 height 18
click at [294, 241] on input at bounding box center [287, 242] width 110 height 10
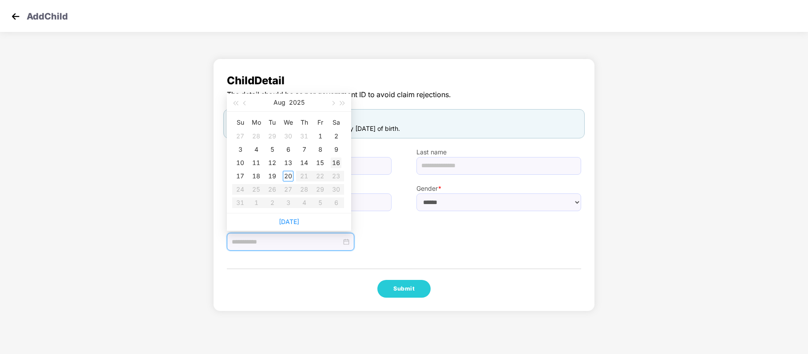
type input "**********"
click at [334, 162] on div "16" at bounding box center [336, 163] width 11 height 11
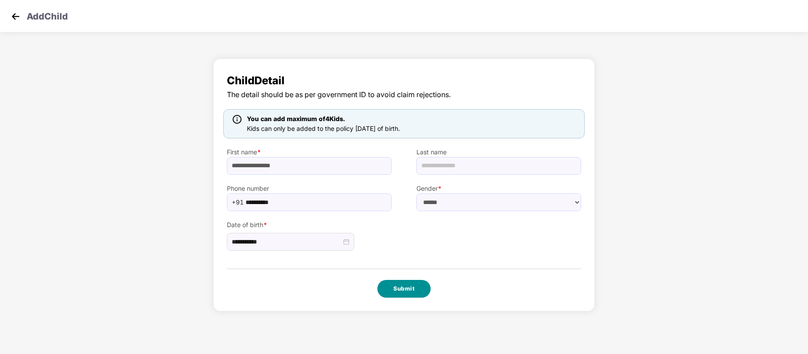
click at [416, 288] on button "Submit" at bounding box center [403, 289] width 53 height 18
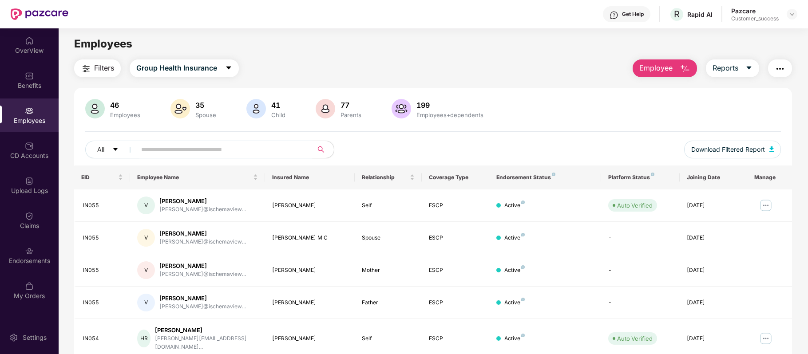
click at [171, 144] on input "text" at bounding box center [220, 149] width 159 height 13
paste input "*****"
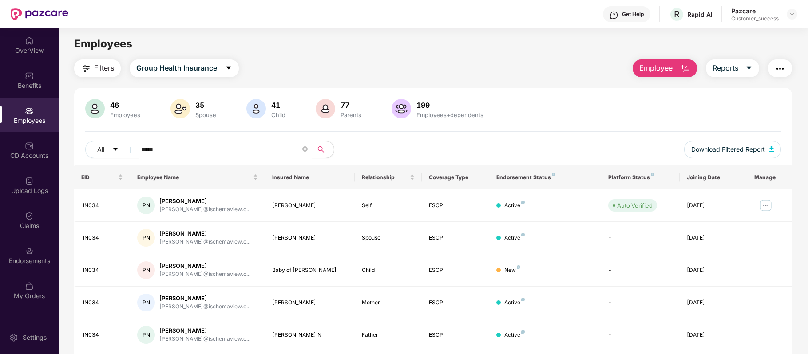
type input "*****"
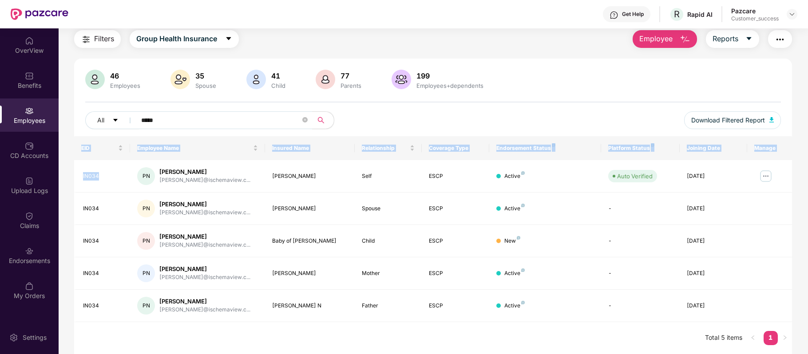
drag, startPoint x: 104, startPoint y: 176, endPoint x: 71, endPoint y: 171, distance: 32.9
click at [71, 171] on div "Filters Group Health Insurance Employee Reports 46 Employees 35 Spouse 41 Child…" at bounding box center [433, 192] width 749 height 324
click at [102, 176] on div "IN034" at bounding box center [103, 176] width 40 height 8
drag, startPoint x: 102, startPoint y: 176, endPoint x: 84, endPoint y: 175, distance: 17.9
click at [84, 175] on div "IN034" at bounding box center [103, 176] width 40 height 8
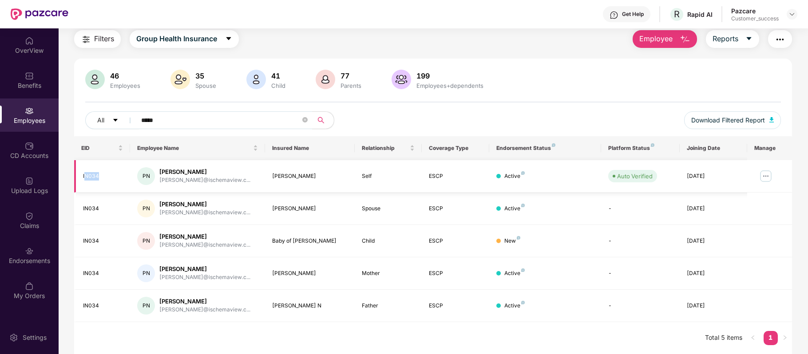
click at [84, 175] on div "IN034" at bounding box center [103, 176] width 40 height 8
copy div "IN034"
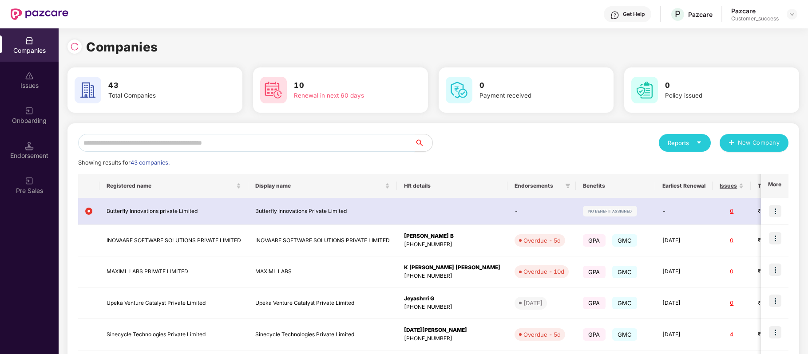
click at [214, 141] on input "text" at bounding box center [246, 143] width 337 height 18
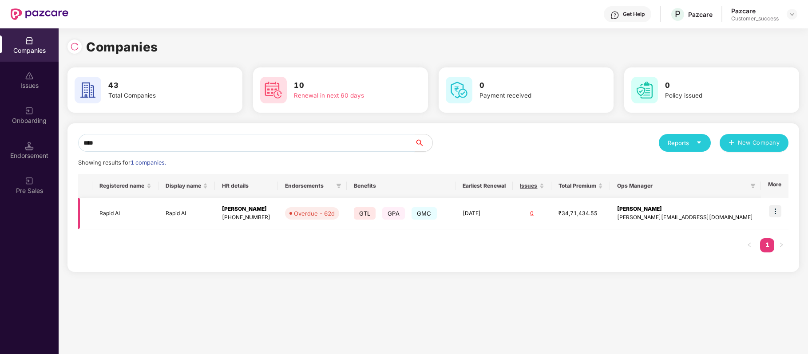
type input "****"
click at [775, 212] on img at bounding box center [775, 211] width 12 height 12
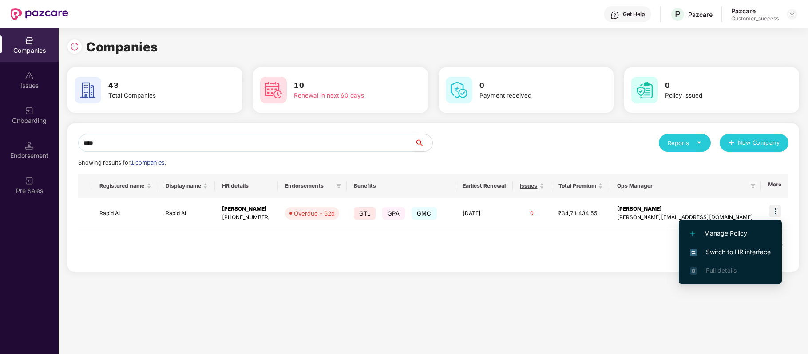
click at [755, 250] on span "Switch to HR interface" at bounding box center [730, 252] width 81 height 10
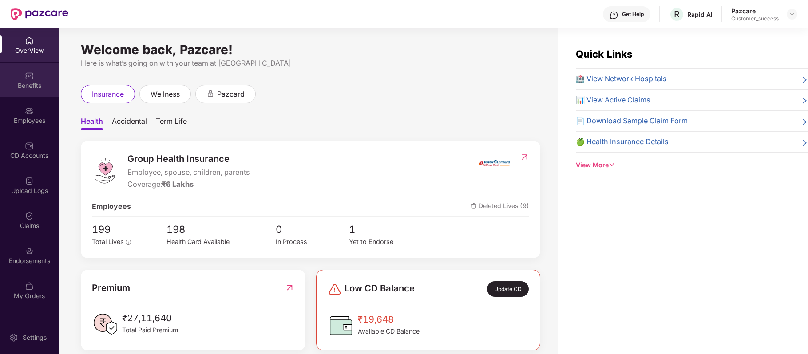
click at [31, 89] on div "Benefits" at bounding box center [29, 85] width 59 height 9
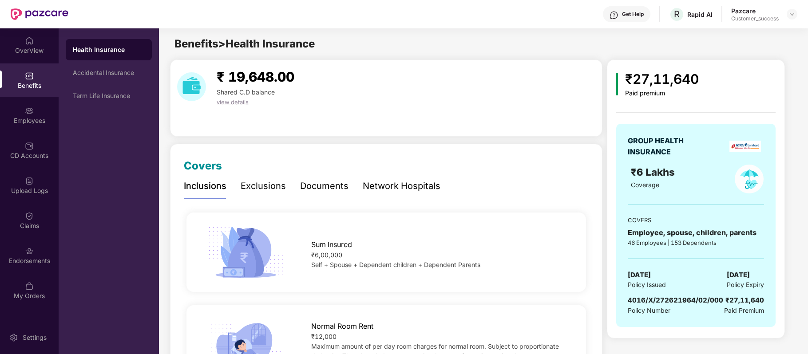
click at [403, 187] on div "Network Hospitals" at bounding box center [402, 186] width 78 height 14
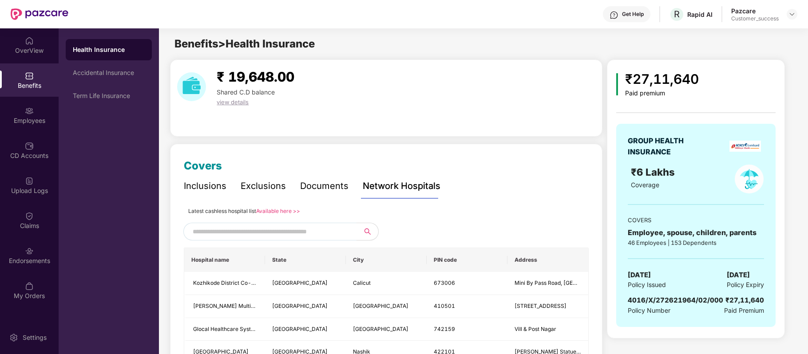
click at [284, 208] on link "Available here >>" at bounding box center [278, 211] width 44 height 7
